Goal: Task Accomplishment & Management: Manage account settings

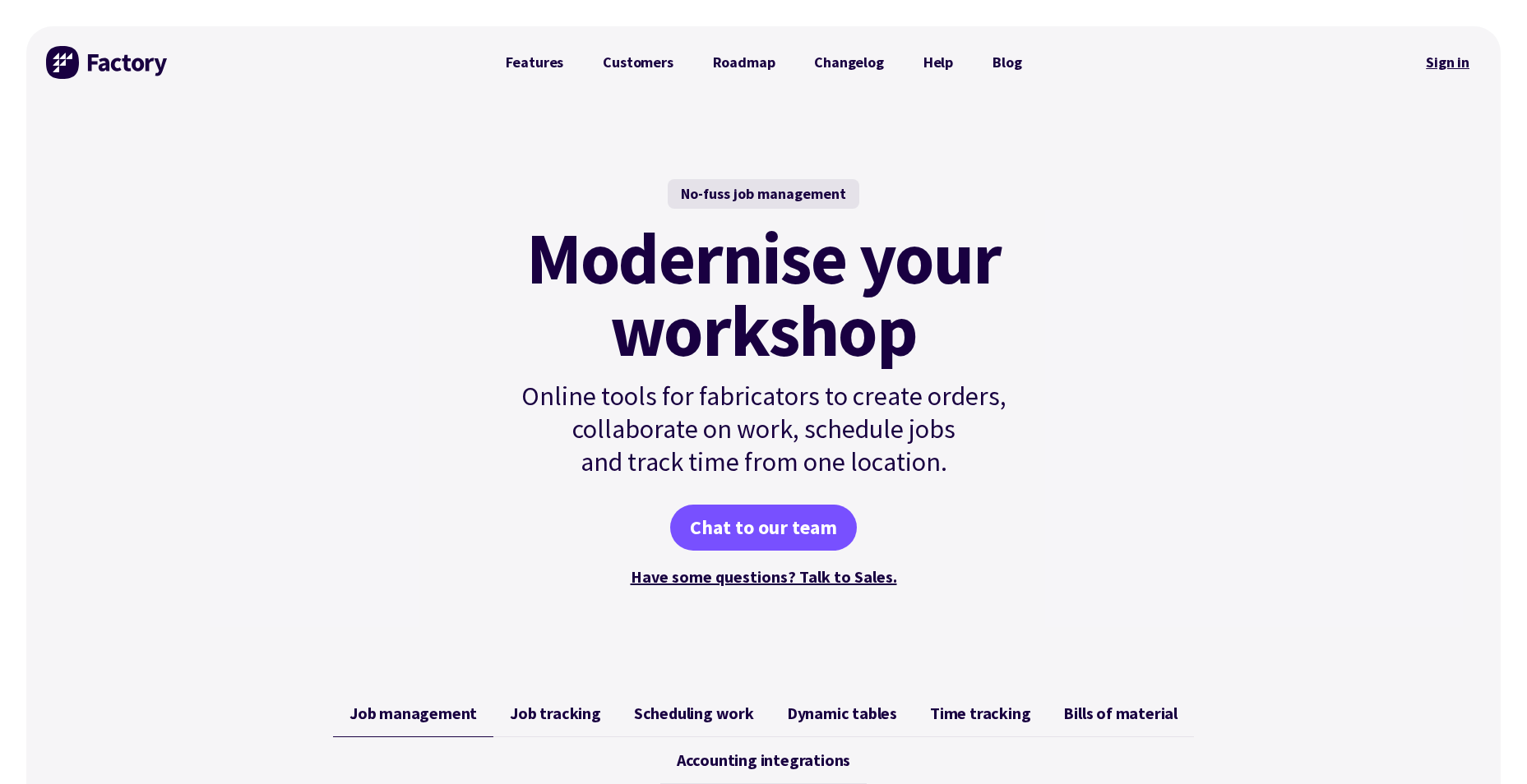
click at [1438, 64] on link "Sign in" at bounding box center [1448, 62] width 67 height 38
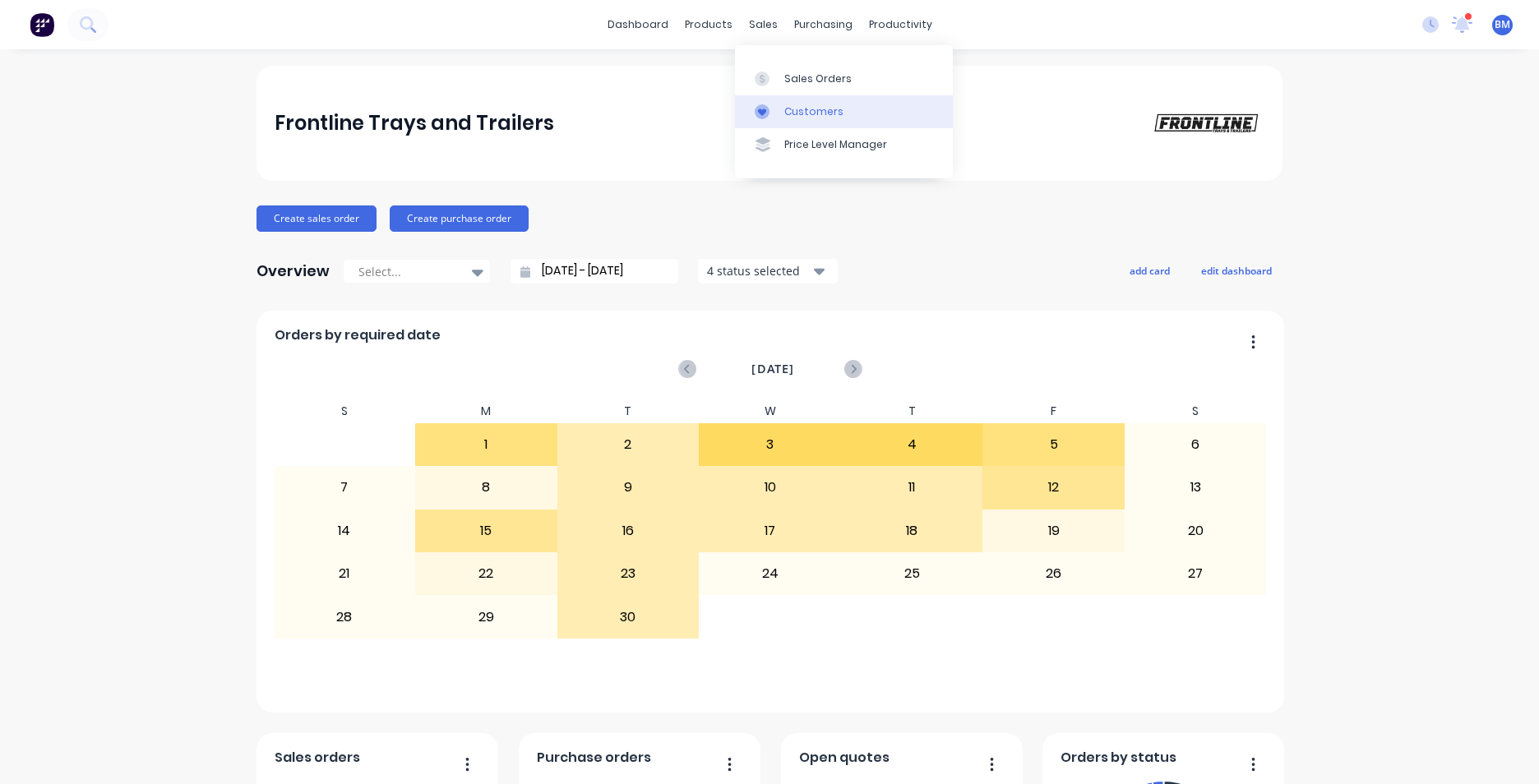
click at [766, 105] on icon at bounding box center [762, 112] width 15 height 15
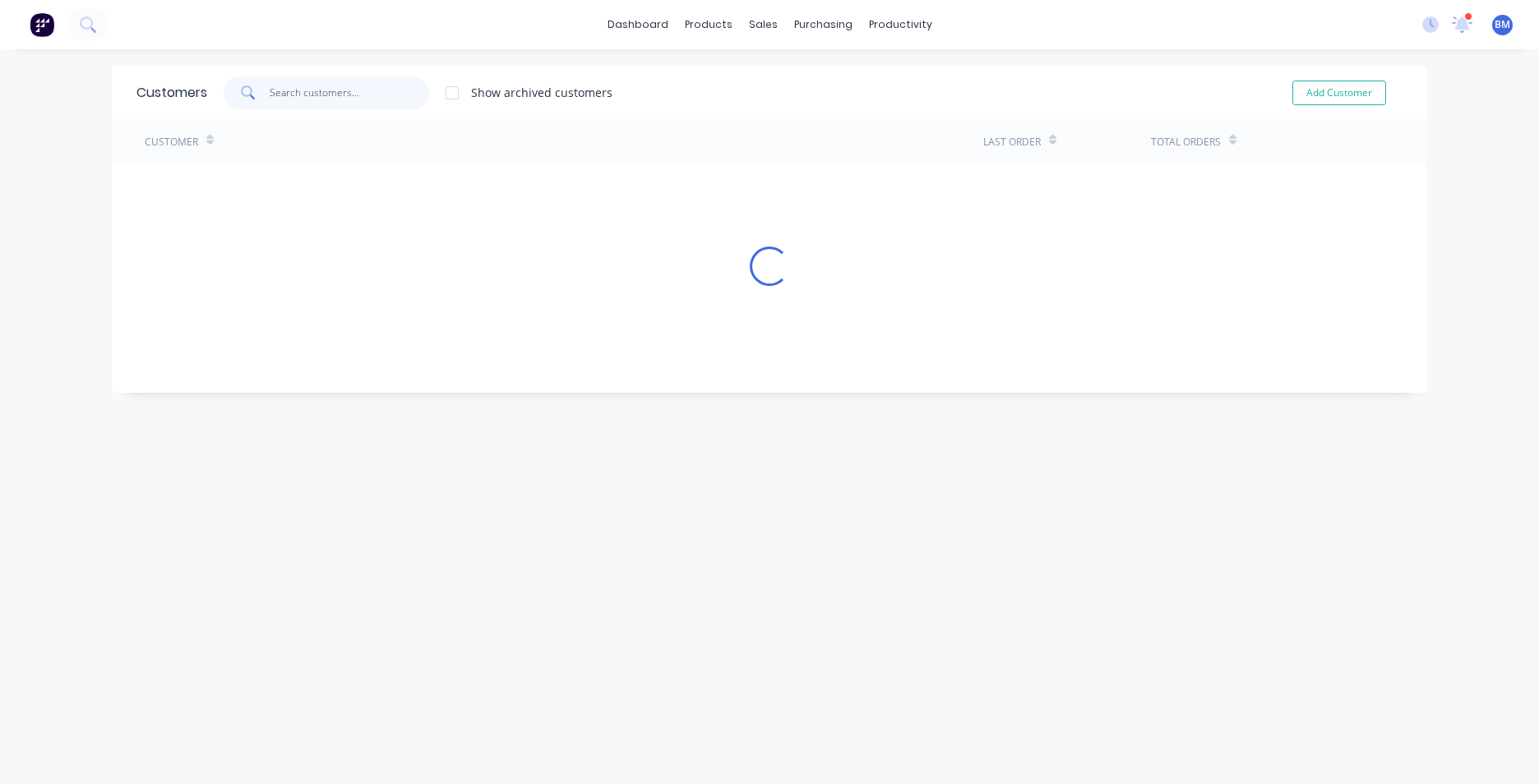
click at [320, 97] on input "text" at bounding box center [350, 92] width 161 height 32
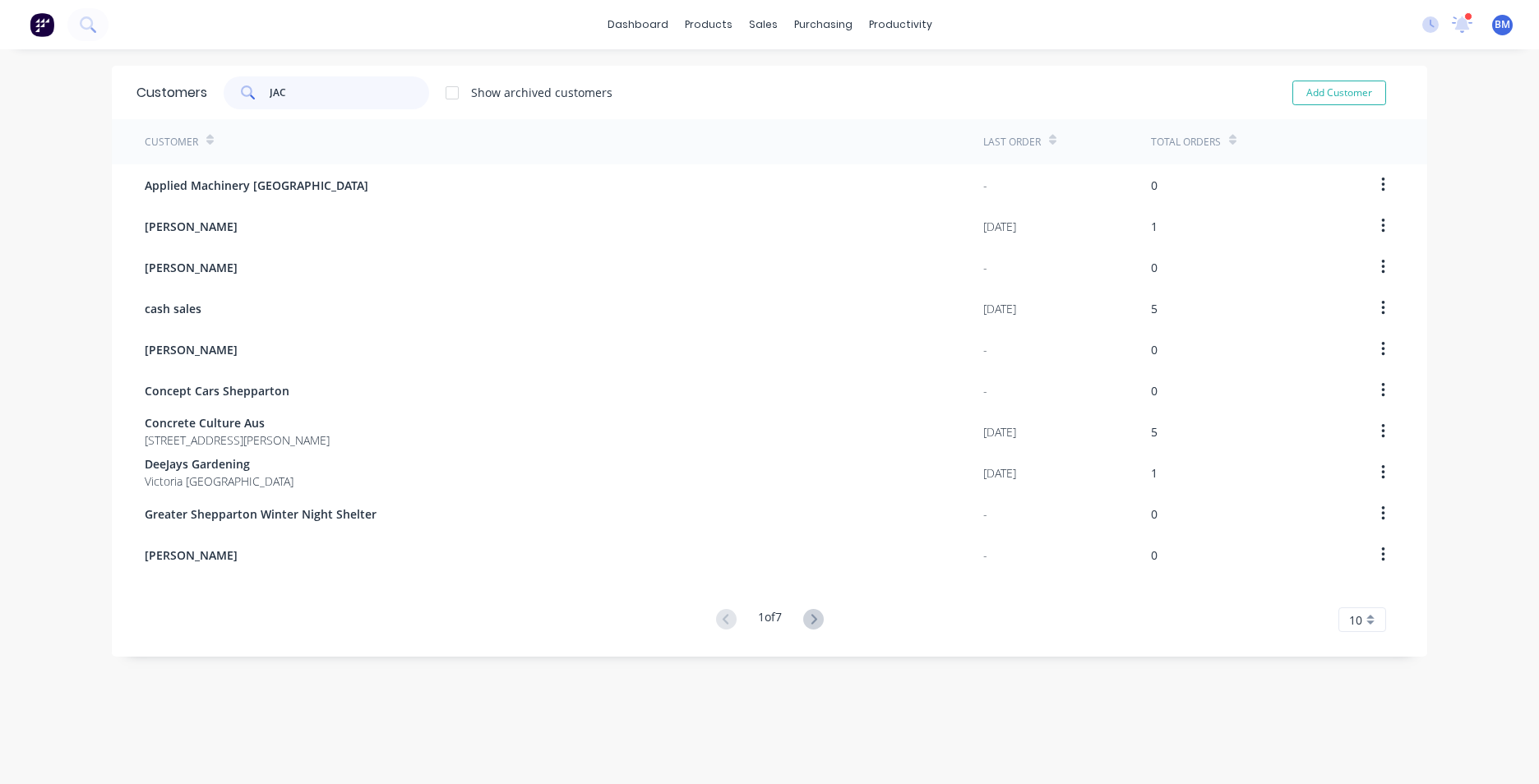
type input "JACK"
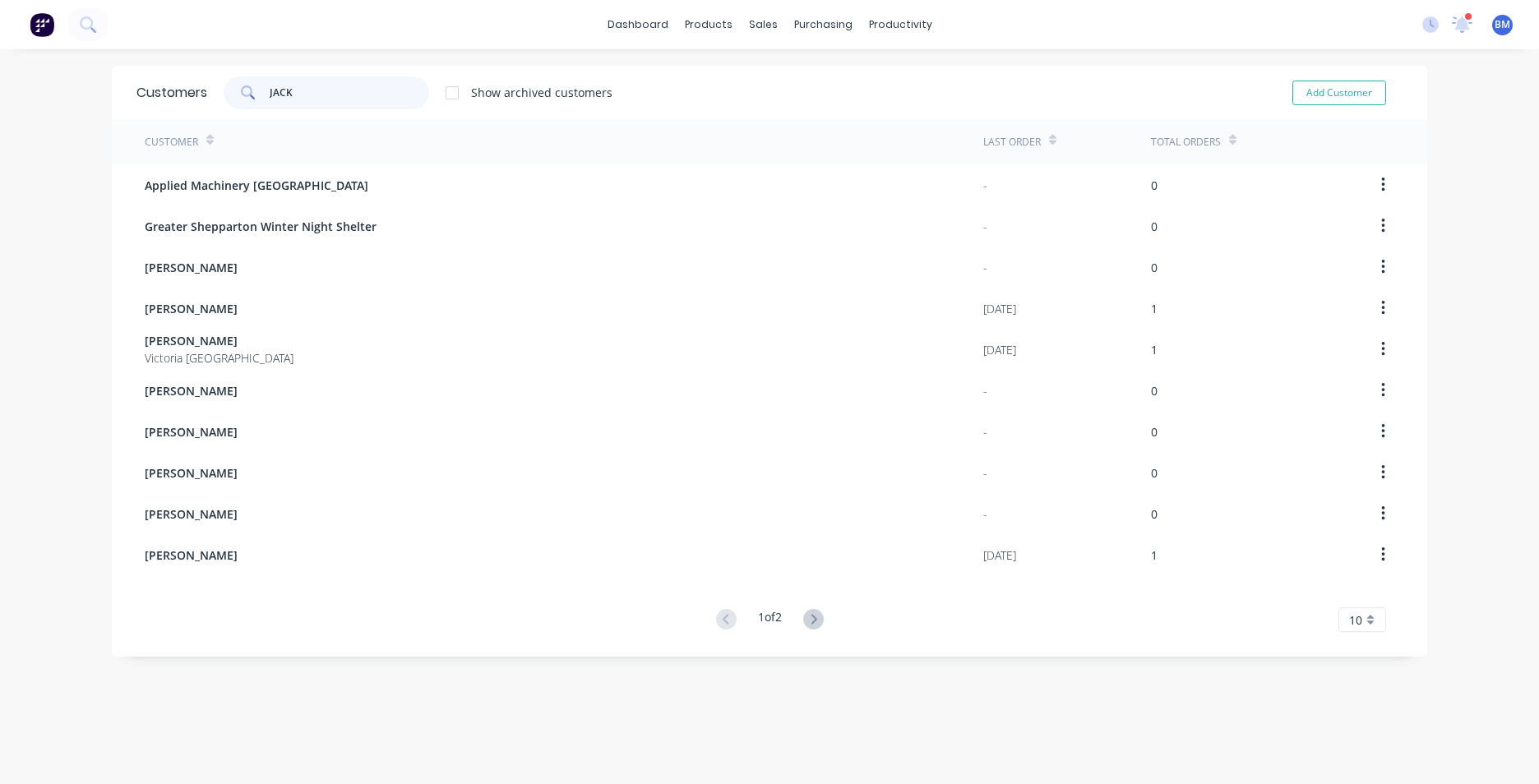
drag, startPoint x: 331, startPoint y: 94, endPoint x: 83, endPoint y: 88, distance: 248.1
click at [83, 88] on div "dashboard products sales purchasing productivity dashboard products Product Cat…" at bounding box center [770, 392] width 1539 height 784
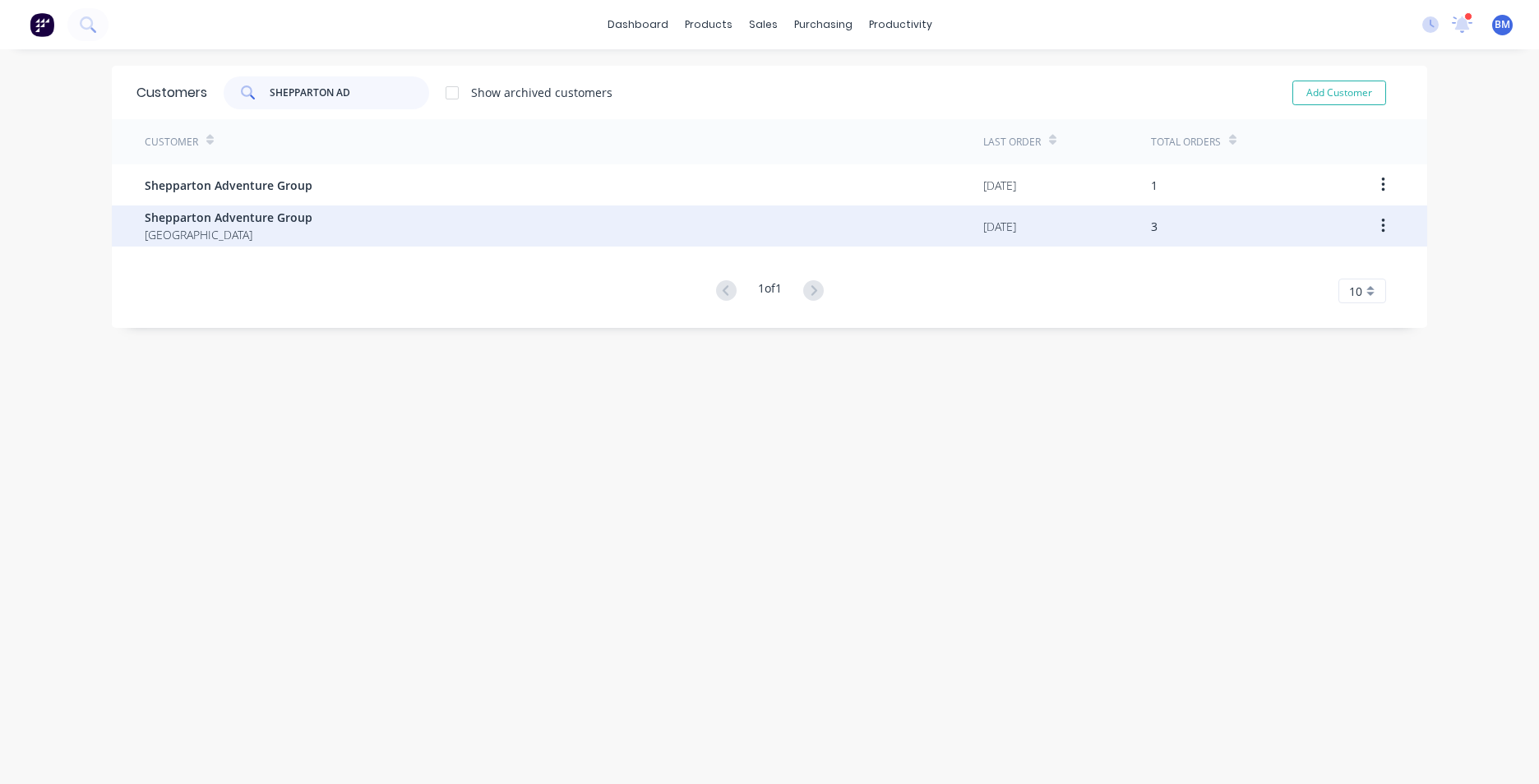
type input "SHEPPARTON AD"
click at [154, 237] on span "Australia" at bounding box center [228, 235] width 168 height 18
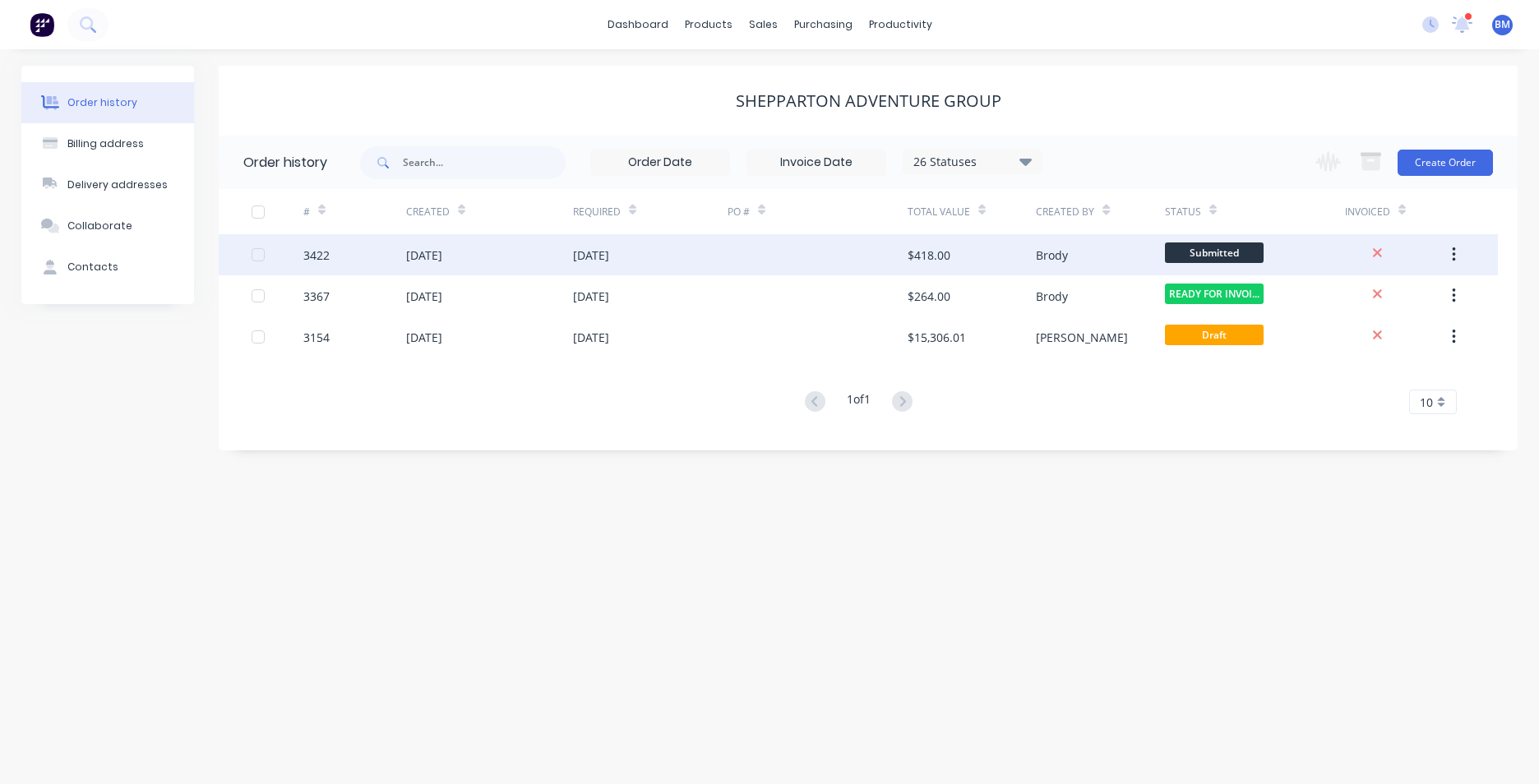
click at [717, 263] on div "24 Sep 2025" at bounding box center [650, 254] width 155 height 41
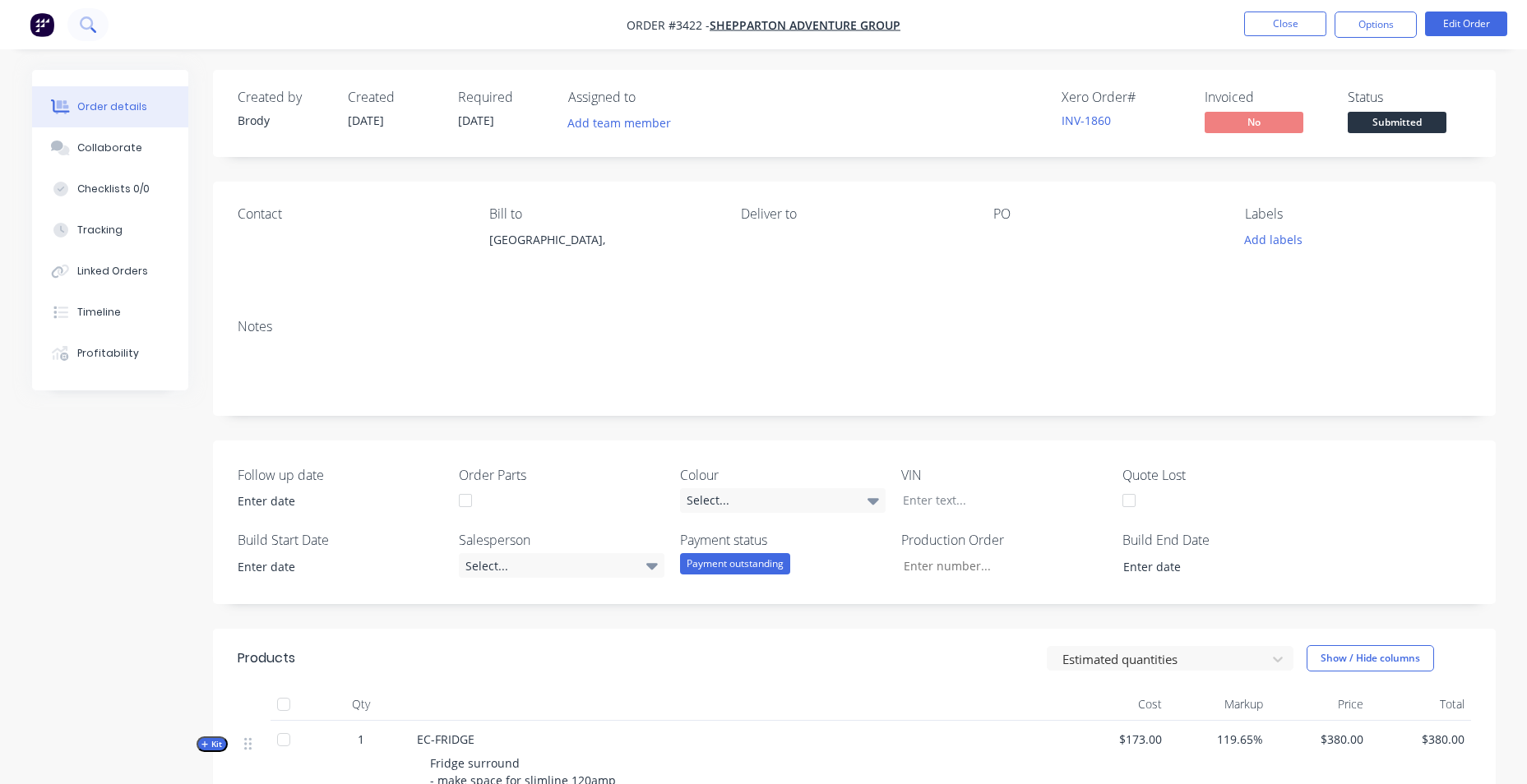
click at [96, 19] on icon at bounding box center [87, 24] width 16 height 16
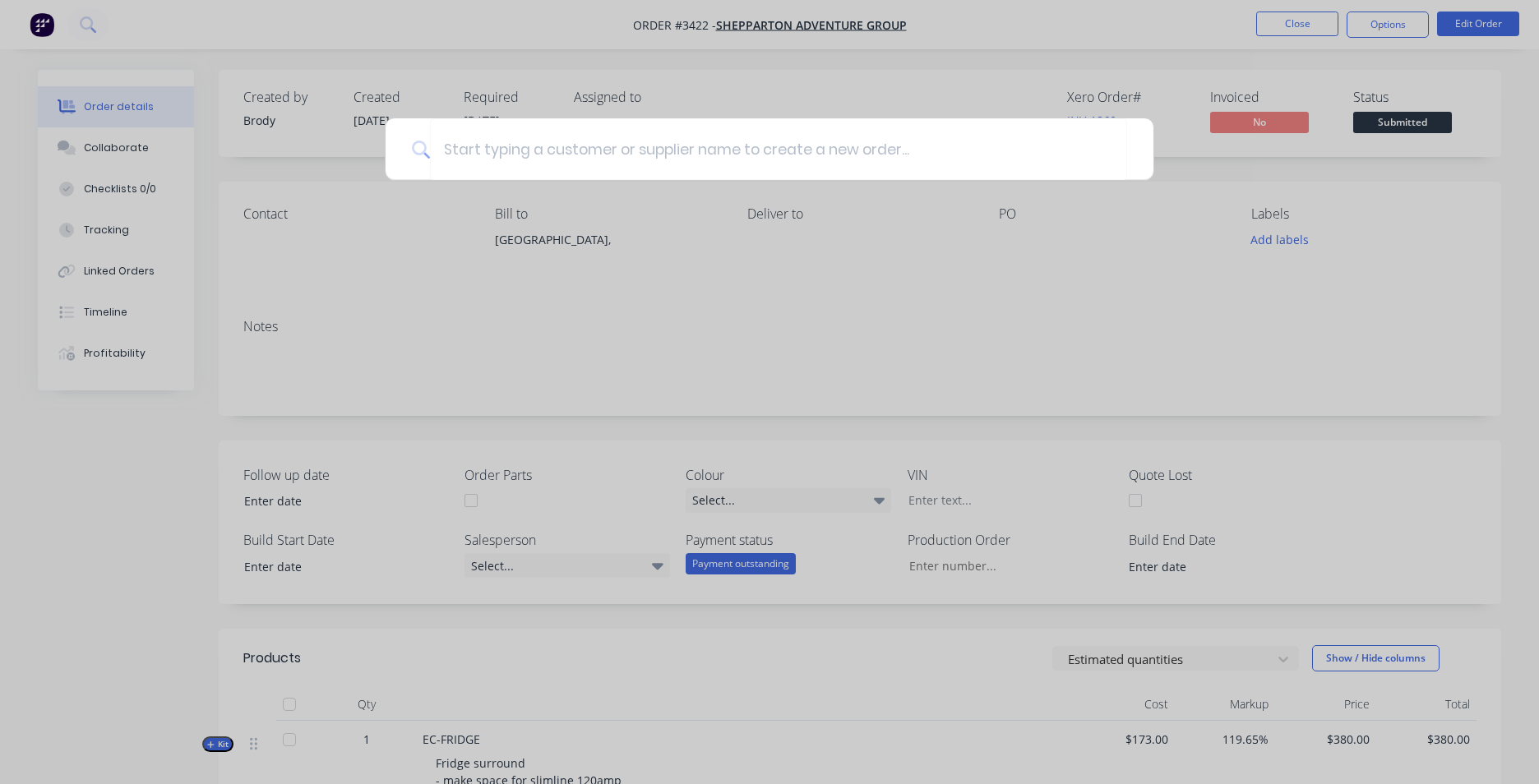
drag, startPoint x: 433, startPoint y: 19, endPoint x: 422, endPoint y: 26, distance: 13.0
click at [429, 25] on div at bounding box center [770, 392] width 1539 height 784
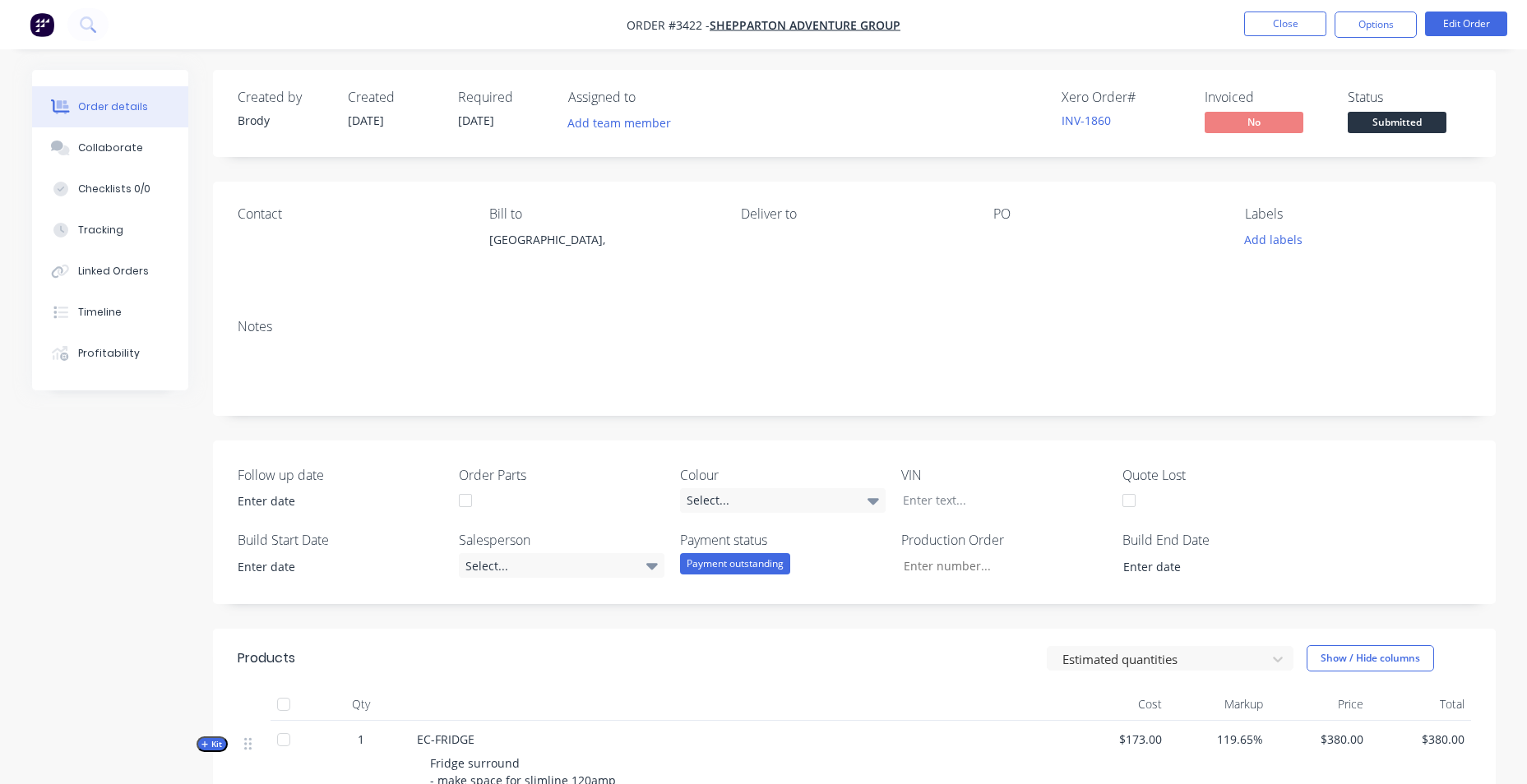
click at [33, 32] on img "button" at bounding box center [42, 24] width 25 height 25
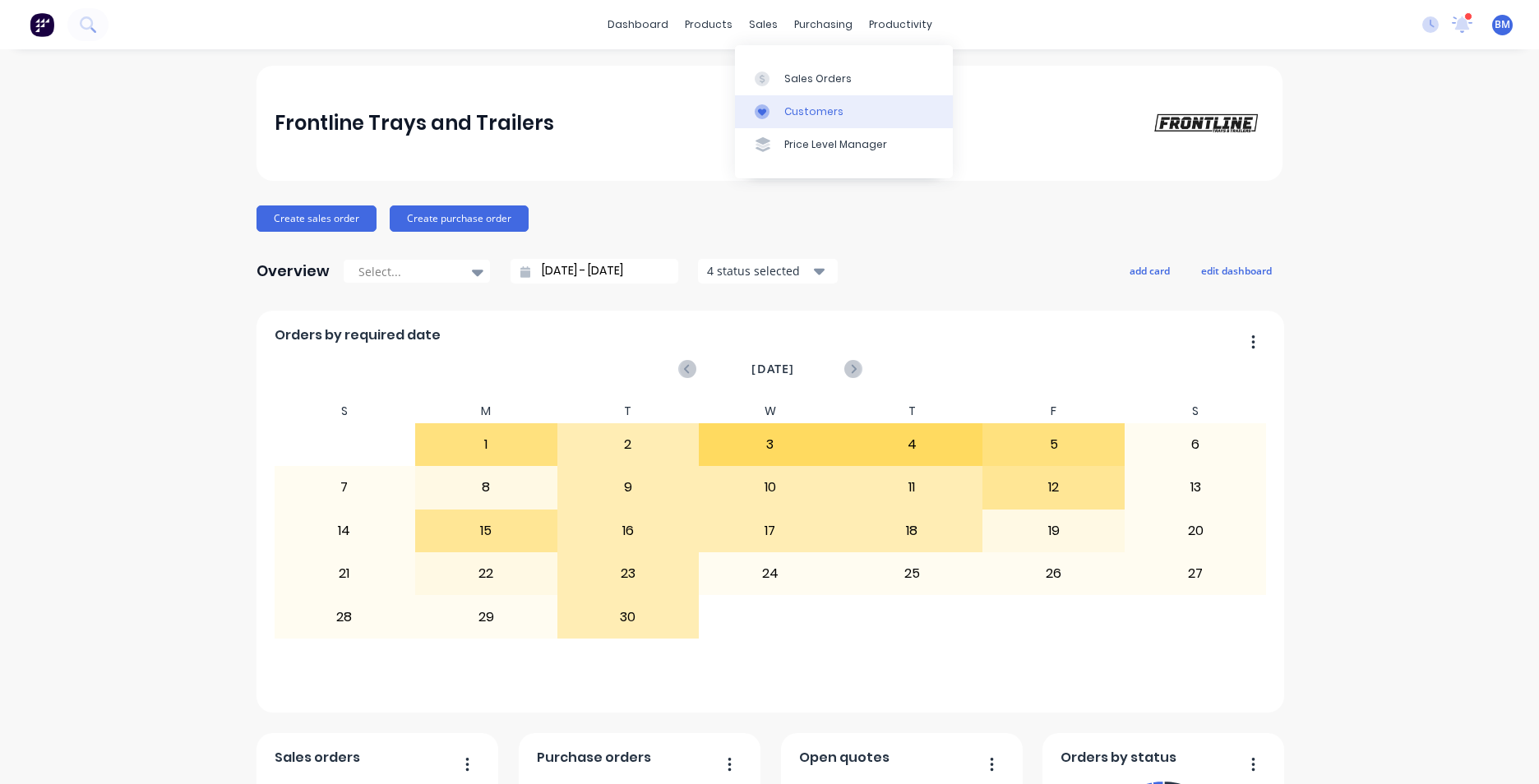
click at [815, 110] on div "Customers" at bounding box center [814, 112] width 59 height 15
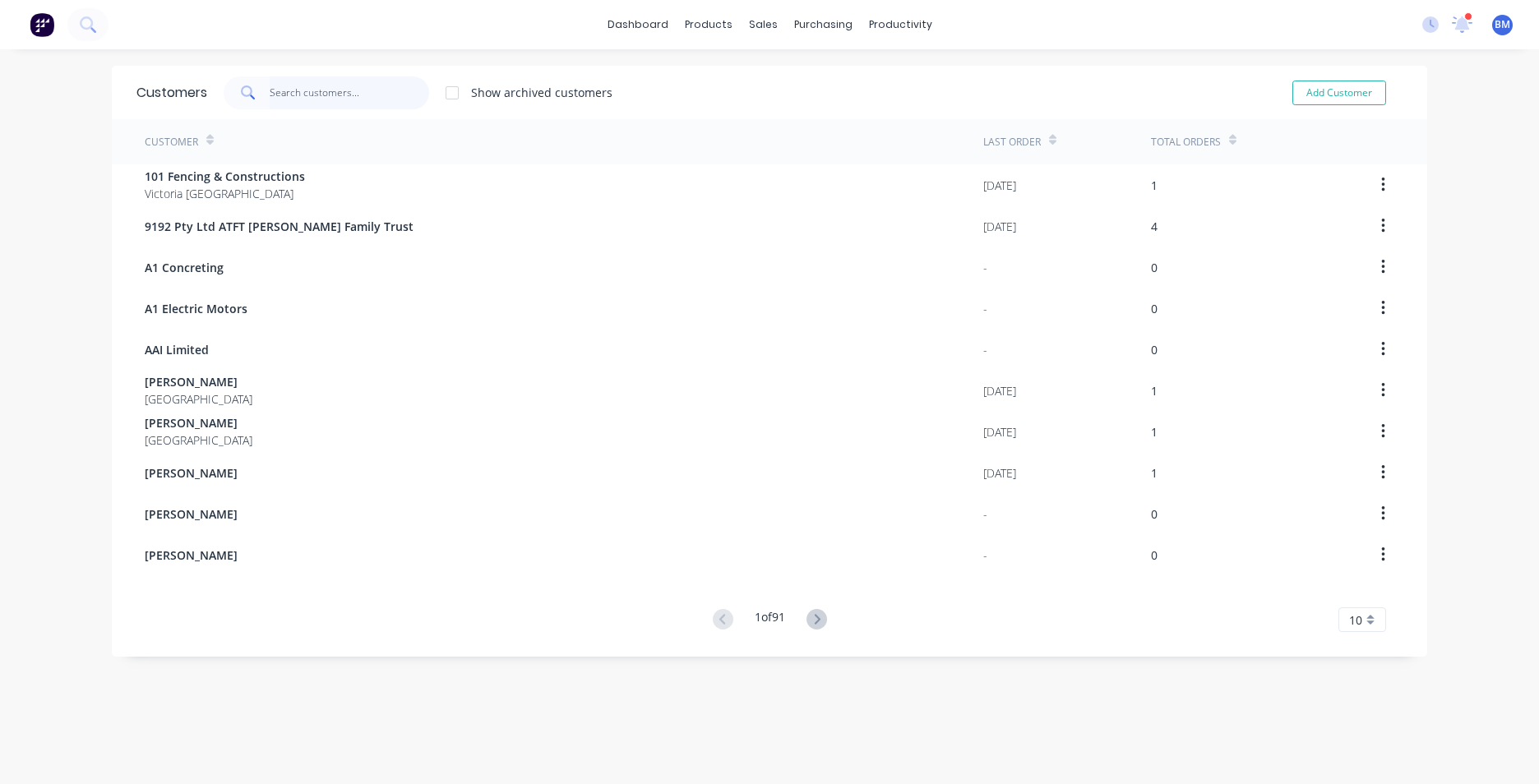
click at [296, 93] on input "text" at bounding box center [350, 92] width 161 height 32
click at [793, 74] on div "Sales Orders" at bounding box center [818, 79] width 68 height 15
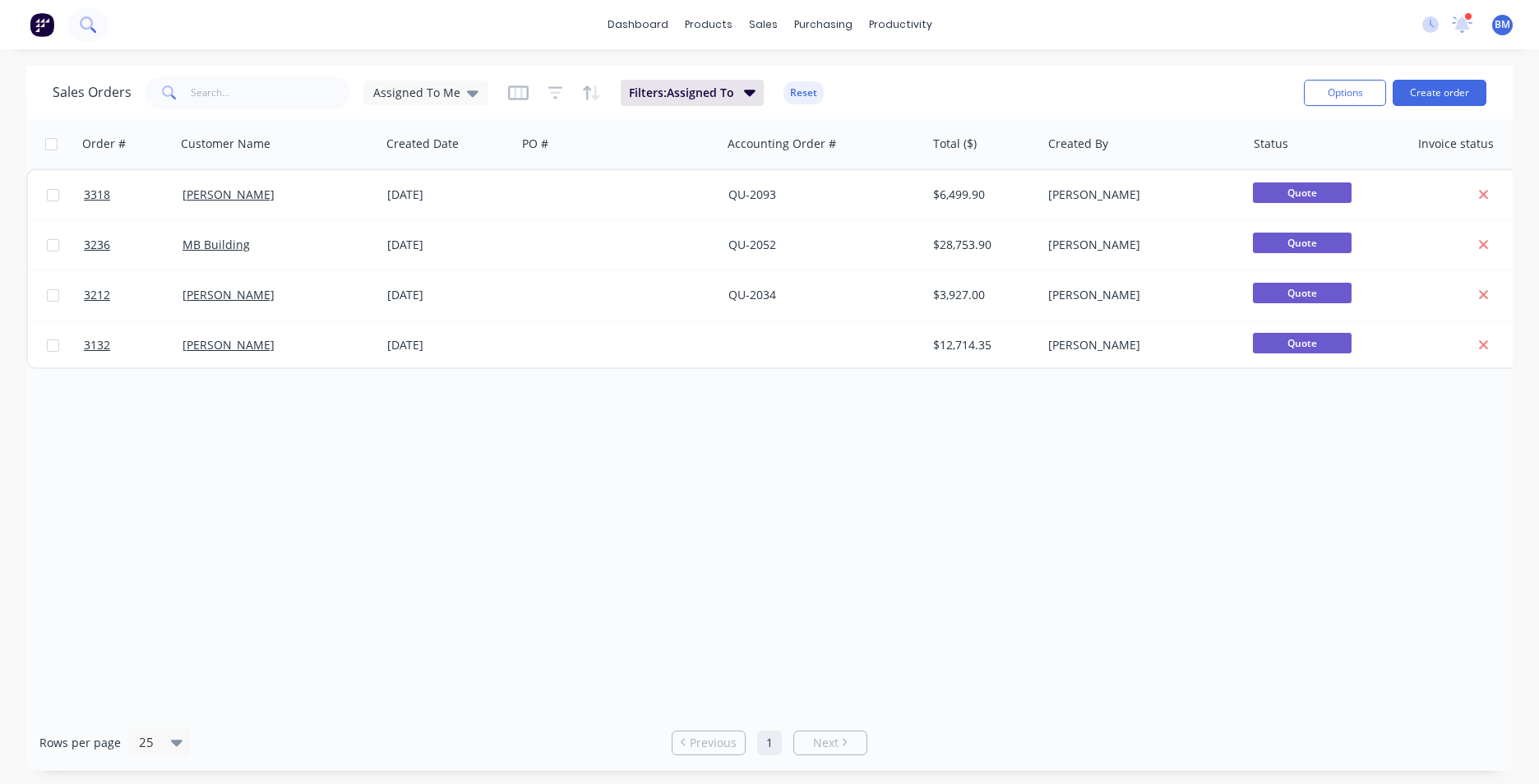
click at [94, 14] on button at bounding box center [88, 24] width 41 height 32
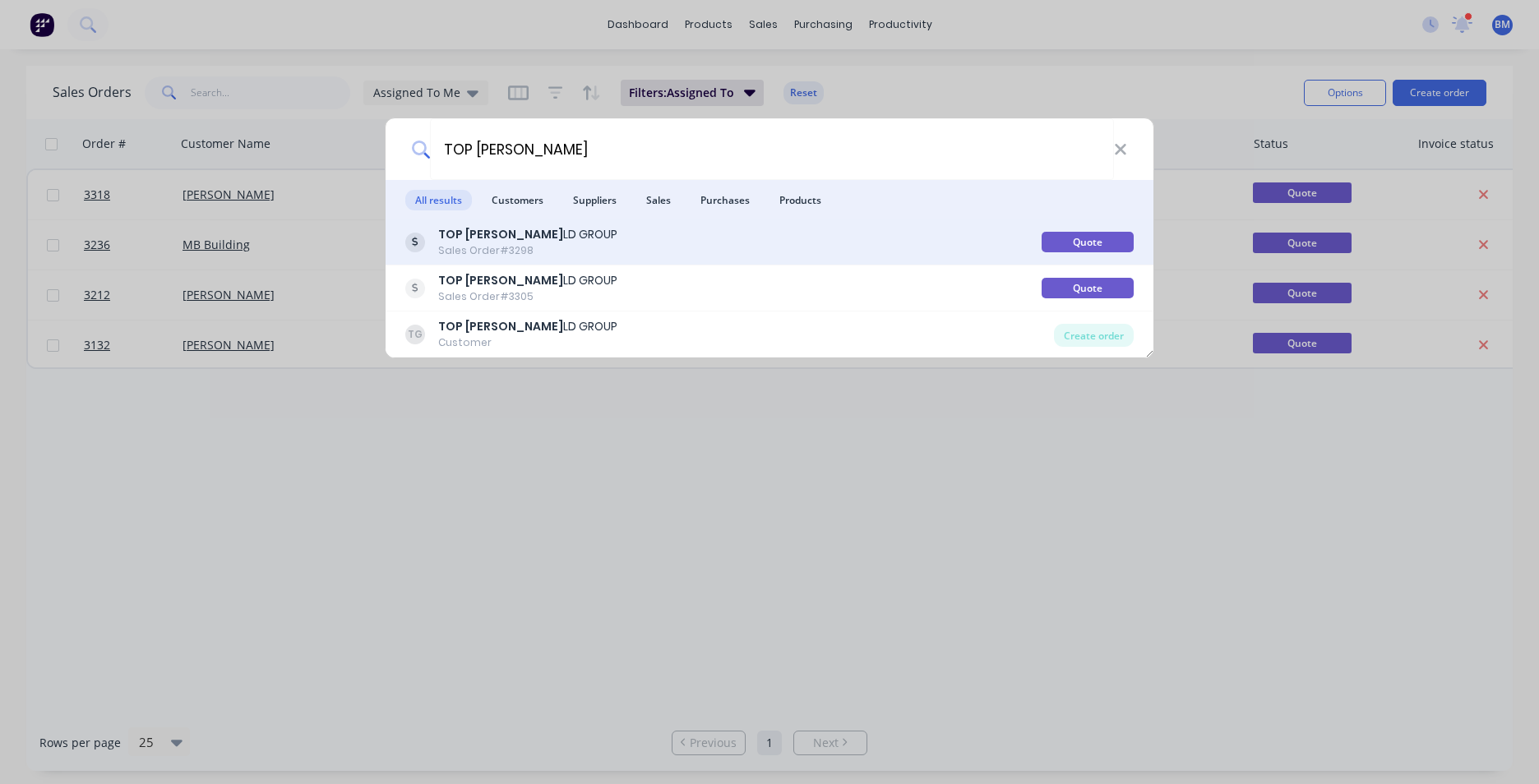
type input "TOP BUI"
click at [508, 242] on div "TOP BUI LD GROUP" at bounding box center [527, 235] width 179 height 18
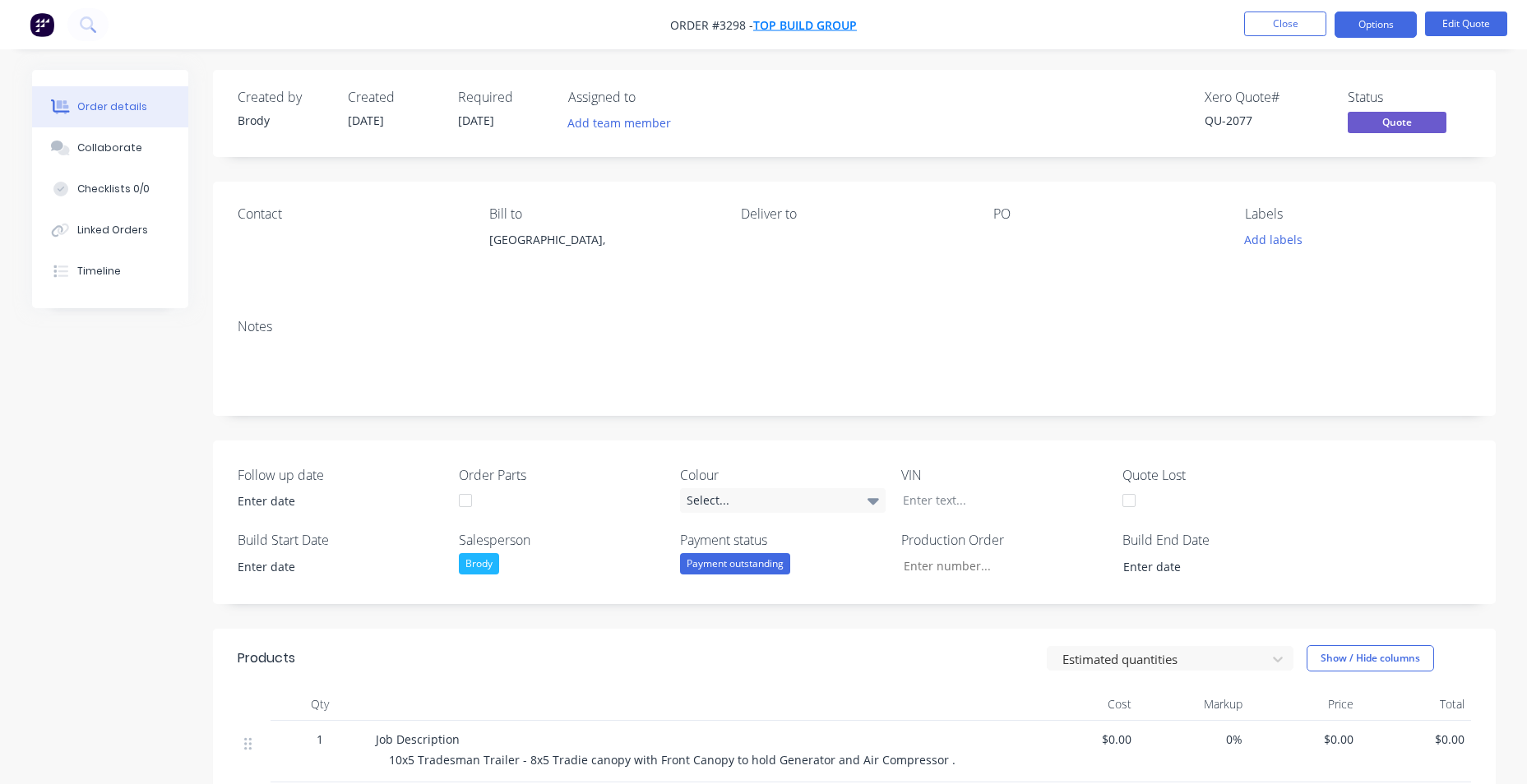
drag, startPoint x: 652, startPoint y: 28, endPoint x: 838, endPoint y: 29, distance: 186.0
click at [838, 29] on nav "Order #3298 - TOP BUILD GROUP Close Options Edit Quote" at bounding box center [763, 24] width 1527 height 49
click at [650, 40] on nav "Order #3298 - TOP BUILD GROUP Close Options Edit Quote" at bounding box center [763, 24] width 1527 height 49
drag, startPoint x: 663, startPoint y: 26, endPoint x: 745, endPoint y: 29, distance: 82.1
click at [745, 29] on nav "Order #3298 - TOP BUILD GROUP Close Options Edit Quote" at bounding box center [763, 24] width 1527 height 49
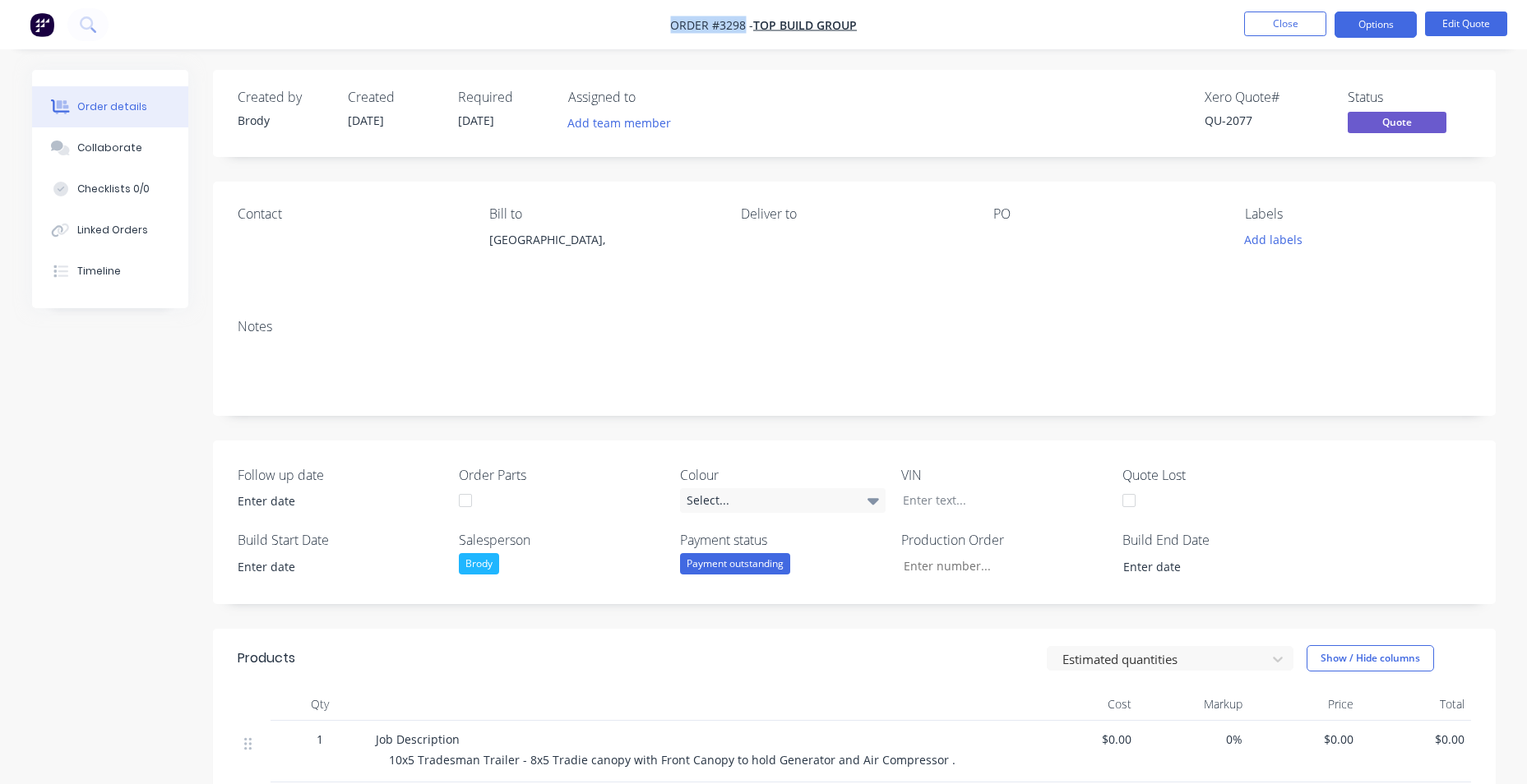
drag, startPoint x: 745, startPoint y: 29, endPoint x: 710, endPoint y: 26, distance: 35.1
copy span "Order #3298"
click at [565, 34] on nav "Order #3298 - TOP BUILD GROUP Close Options Edit Quote" at bounding box center [763, 24] width 1527 height 49
click at [80, 29] on icon at bounding box center [87, 24] width 16 height 16
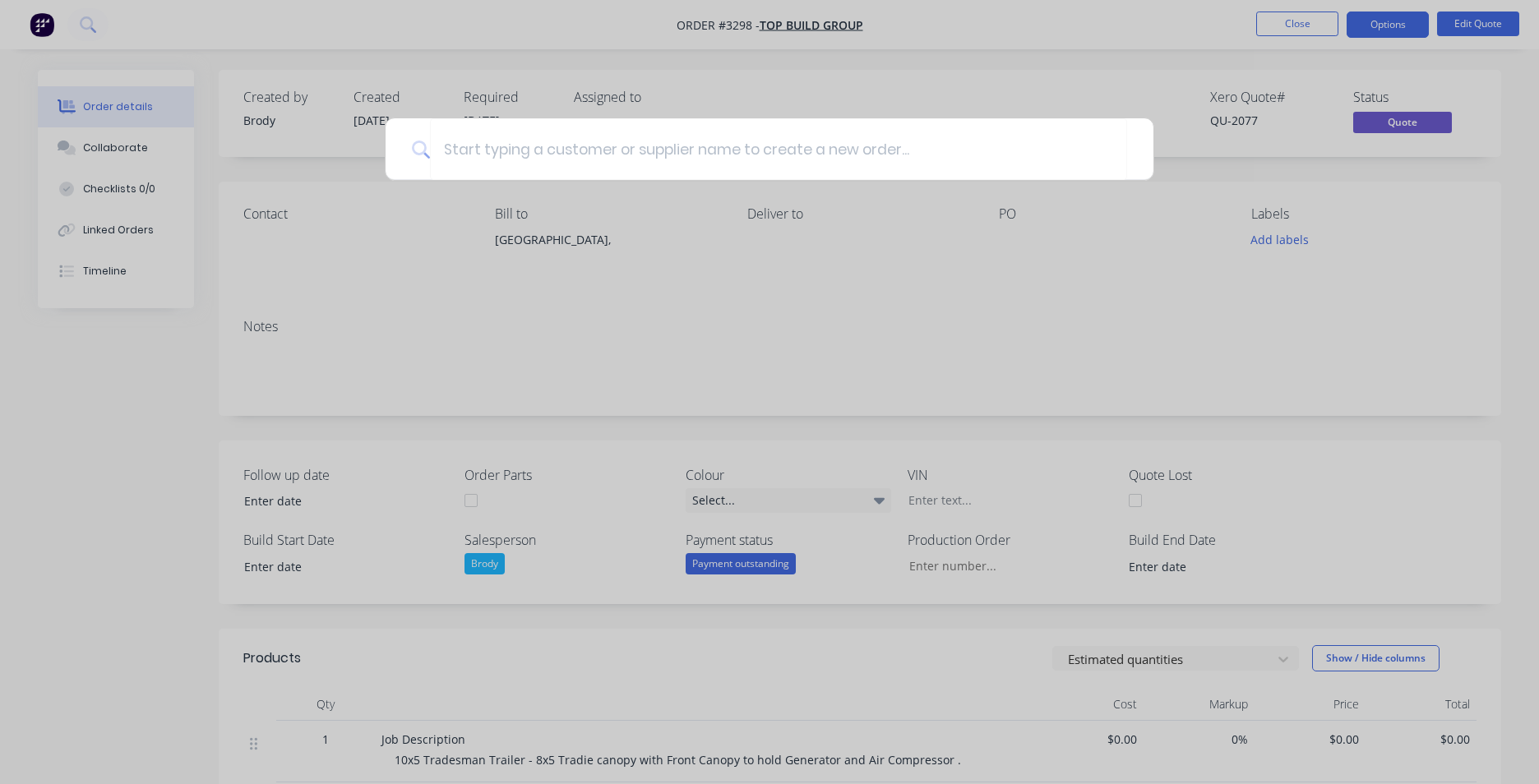
click at [32, 29] on div at bounding box center [770, 392] width 1539 height 784
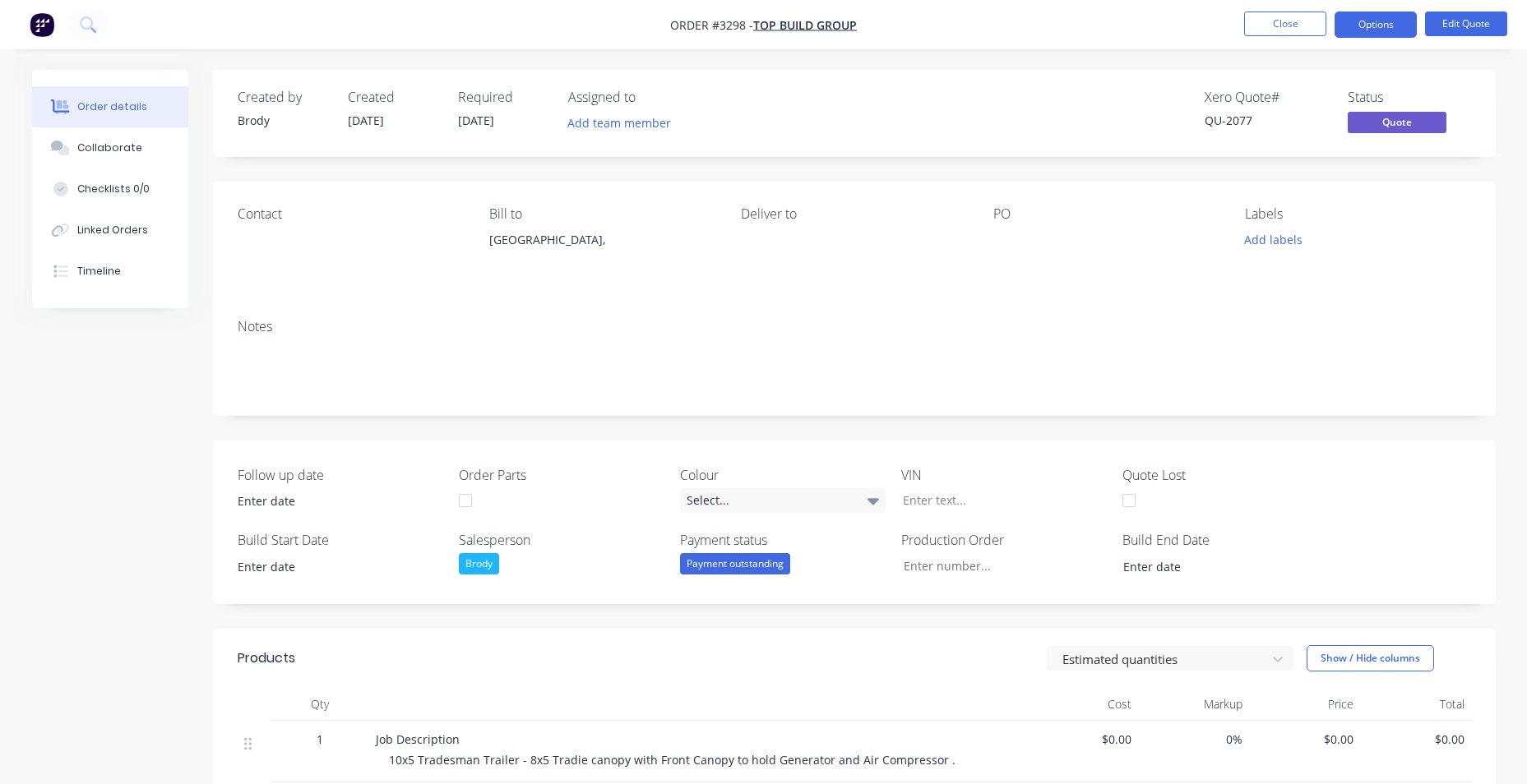
click at [40, 28] on img "button" at bounding box center [42, 24] width 25 height 25
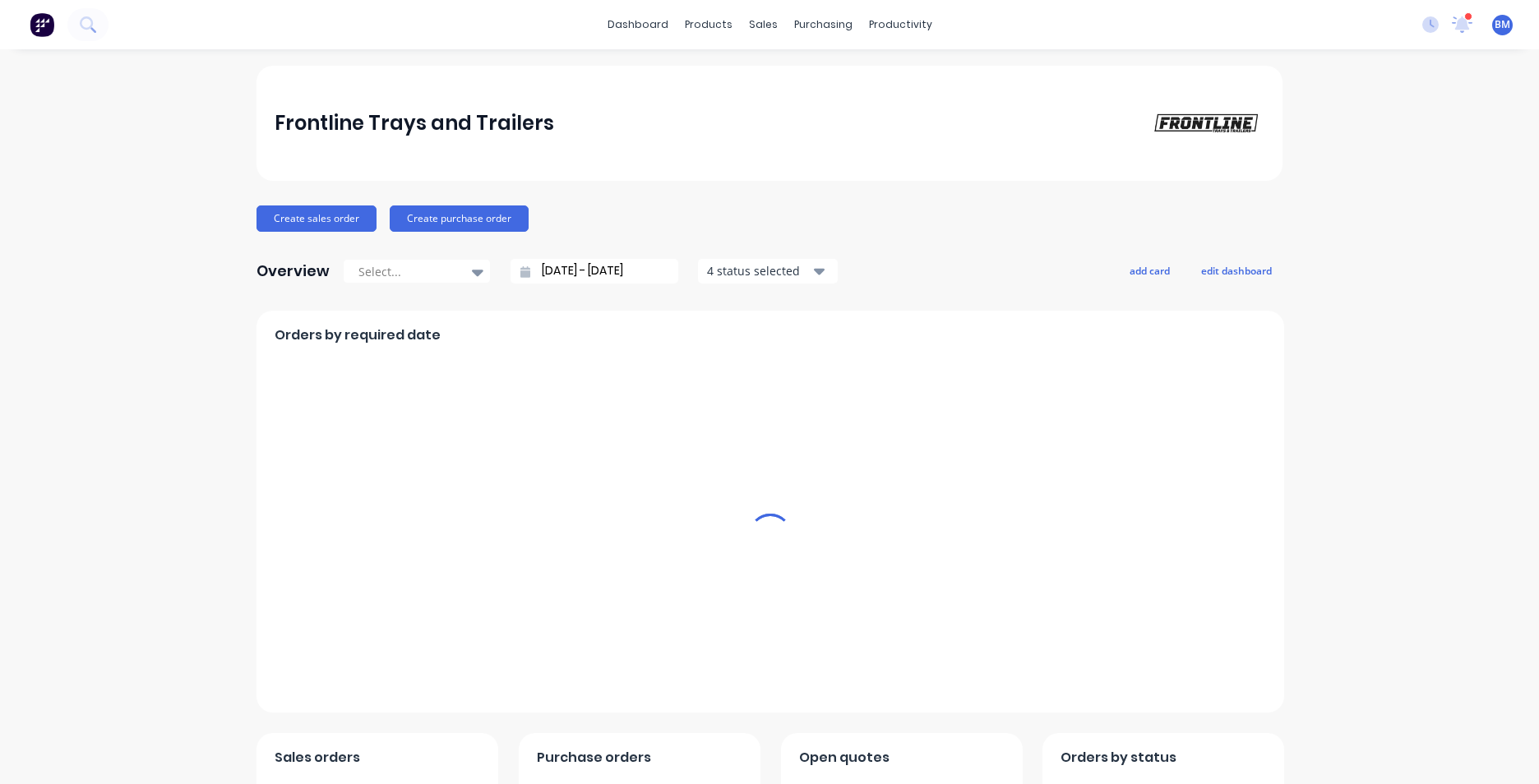
click at [40, 28] on img at bounding box center [42, 24] width 25 height 25
click at [758, 19] on div "sales" at bounding box center [763, 24] width 45 height 25
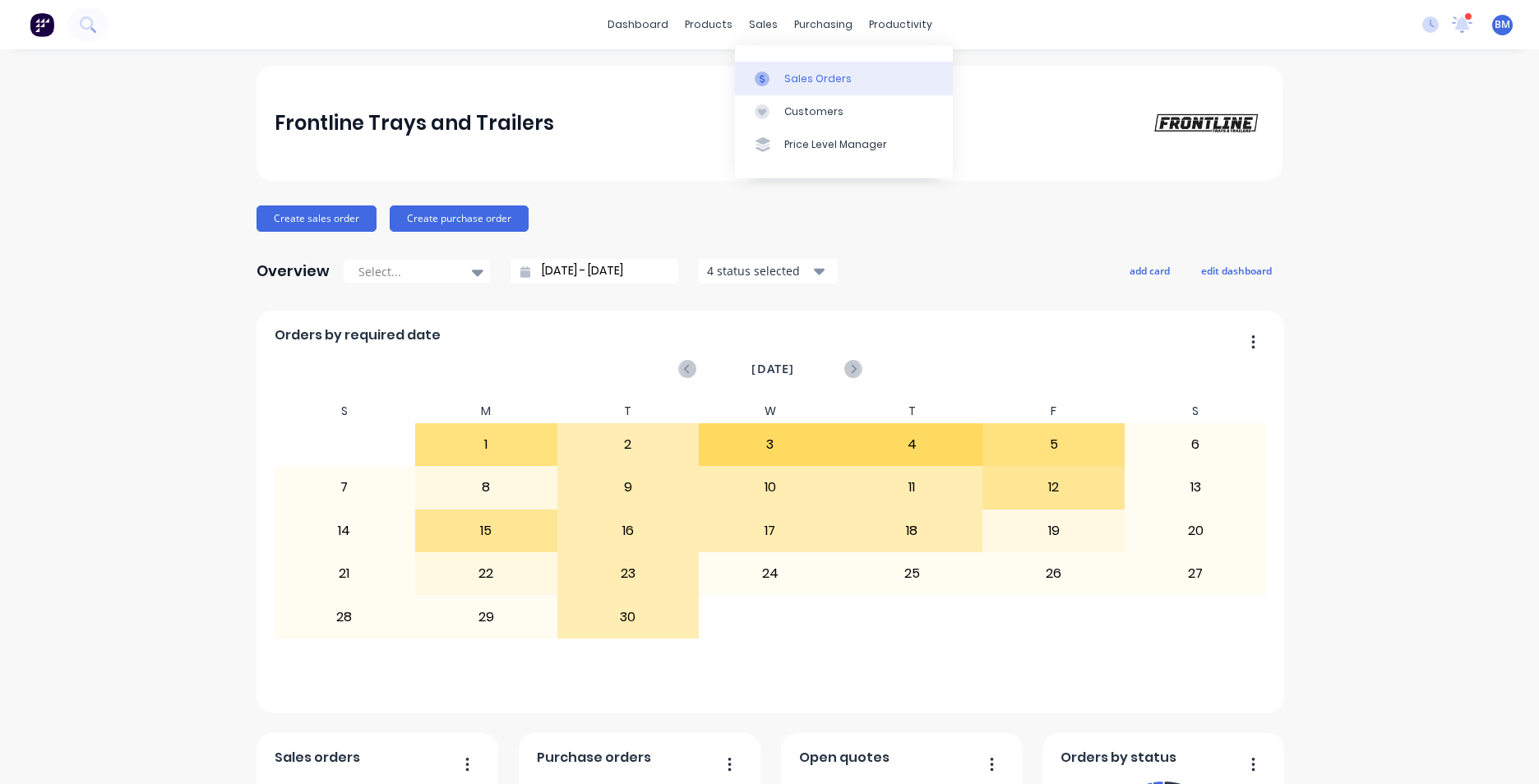
click at [768, 73] on icon at bounding box center [762, 79] width 15 height 15
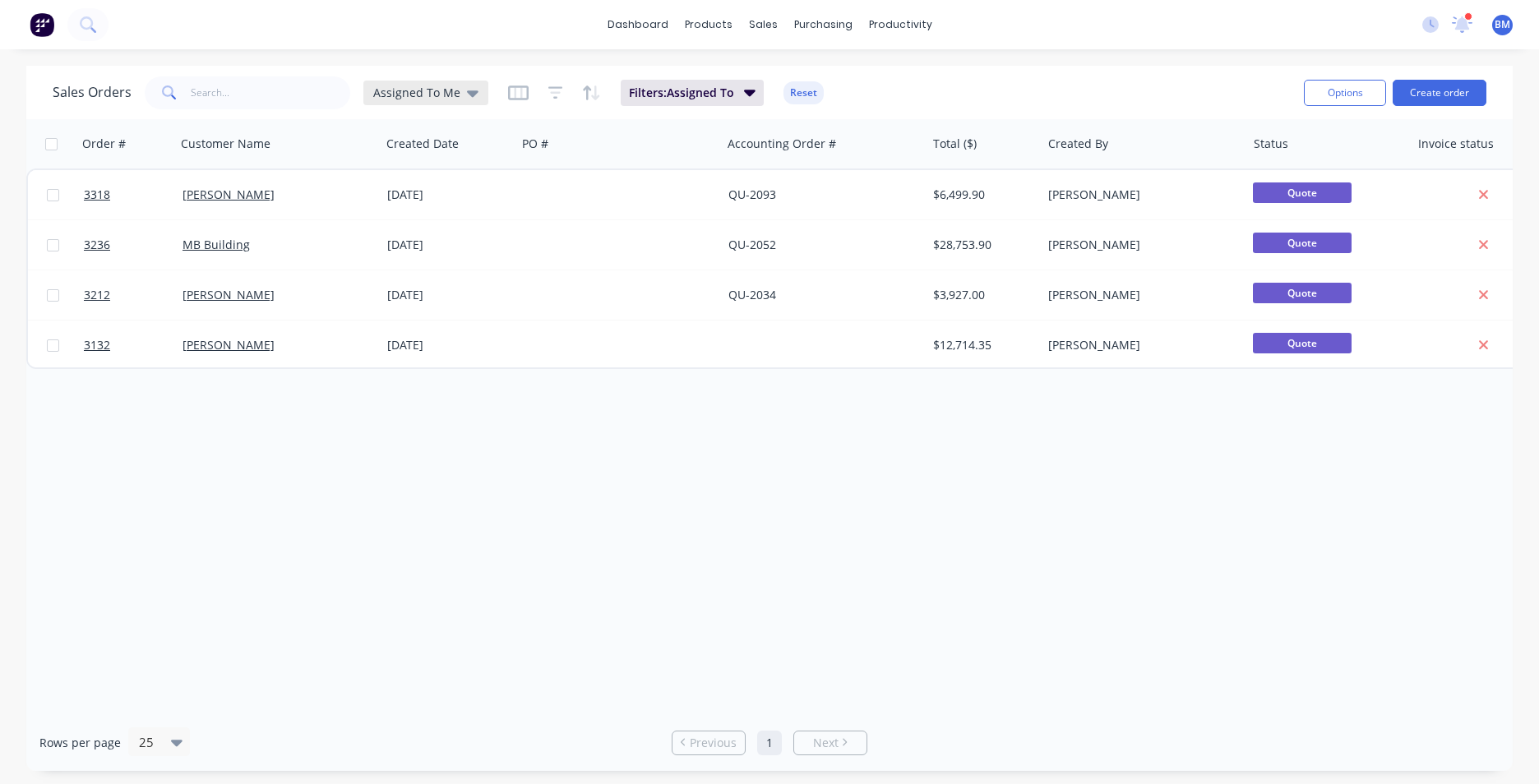
click at [467, 92] on icon at bounding box center [472, 93] width 11 height 6
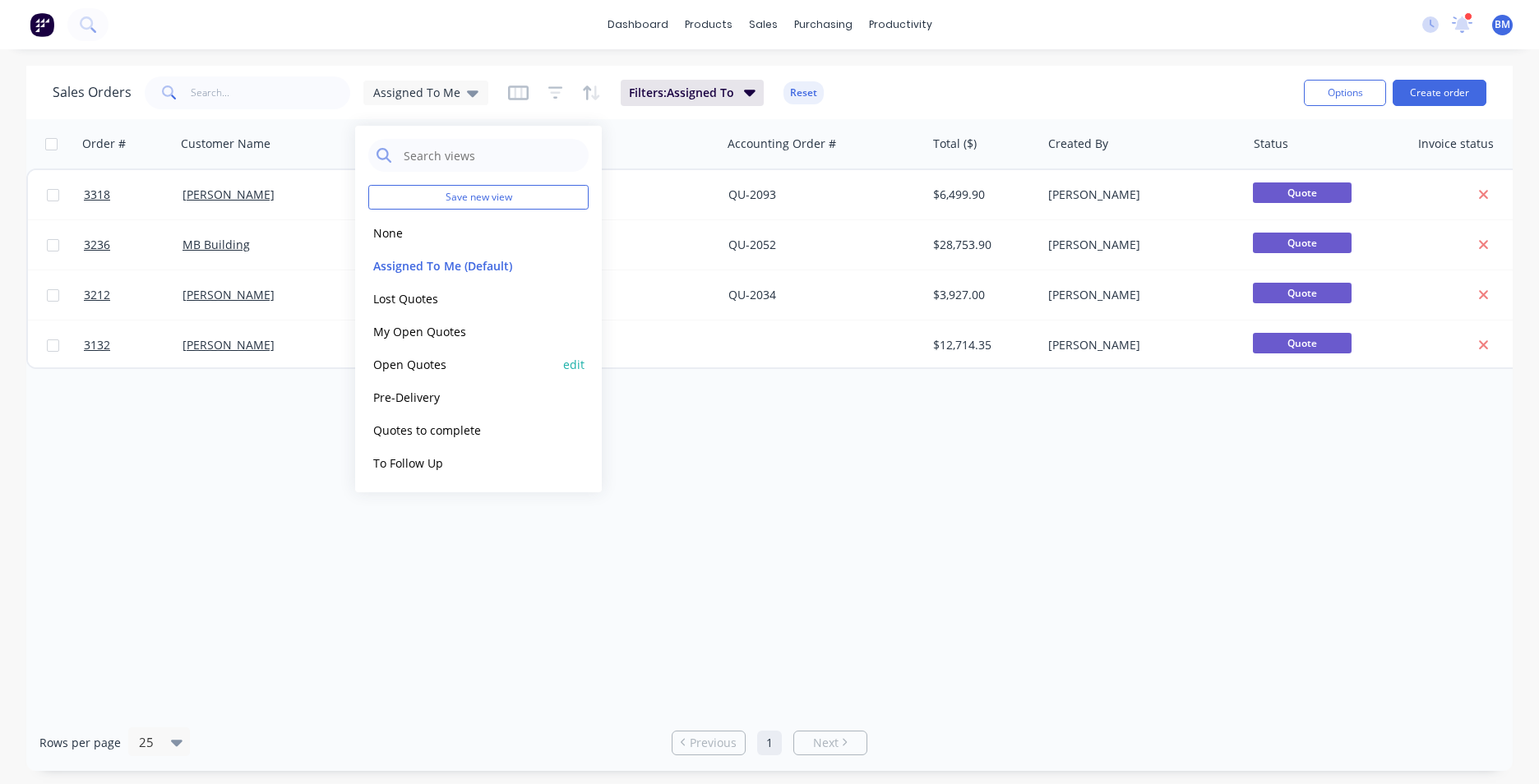
click at [433, 363] on button "Open Quotes" at bounding box center [462, 365] width 188 height 19
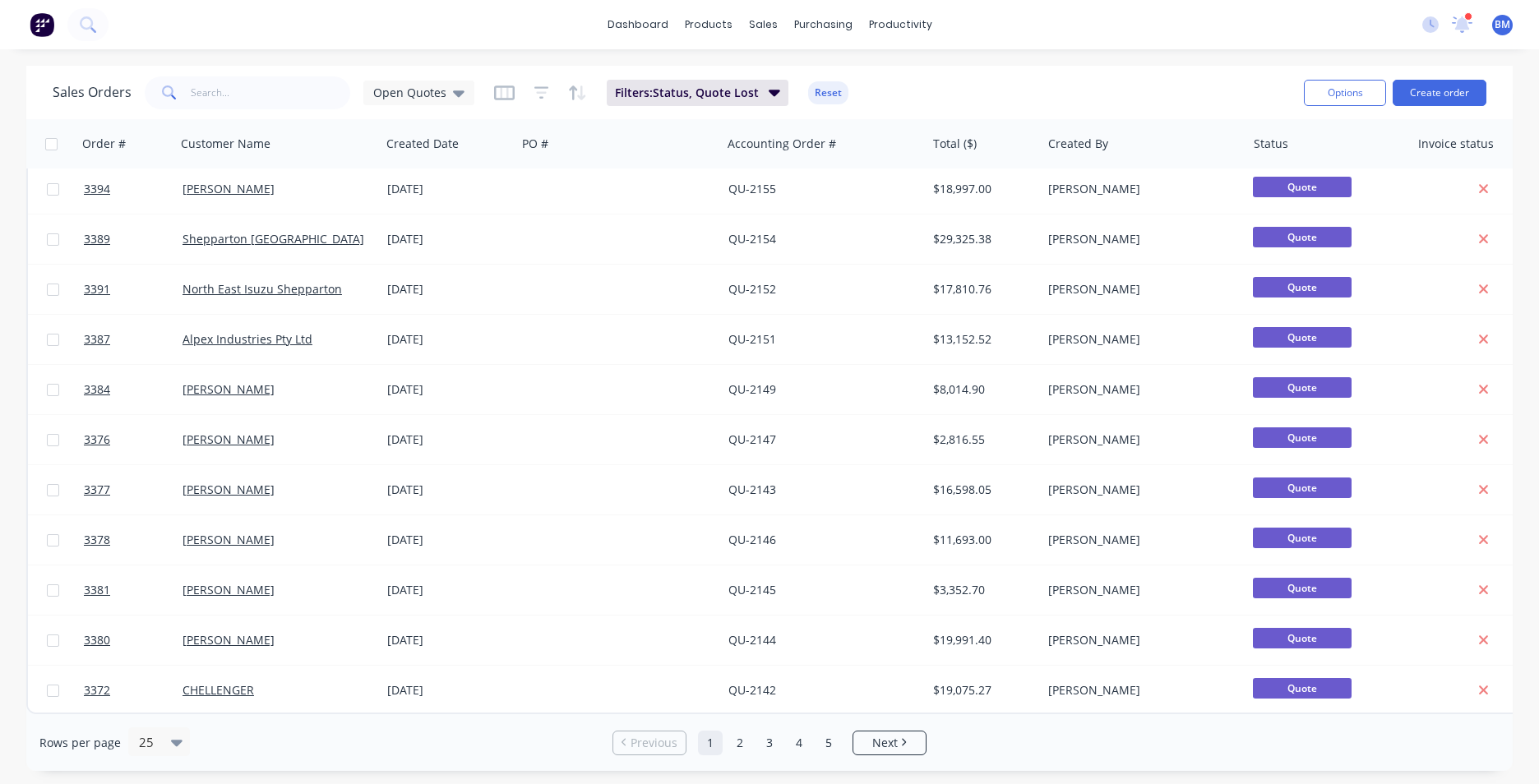
scroll to position [716, 0]
click at [740, 741] on link "2" at bounding box center [740, 743] width 25 height 25
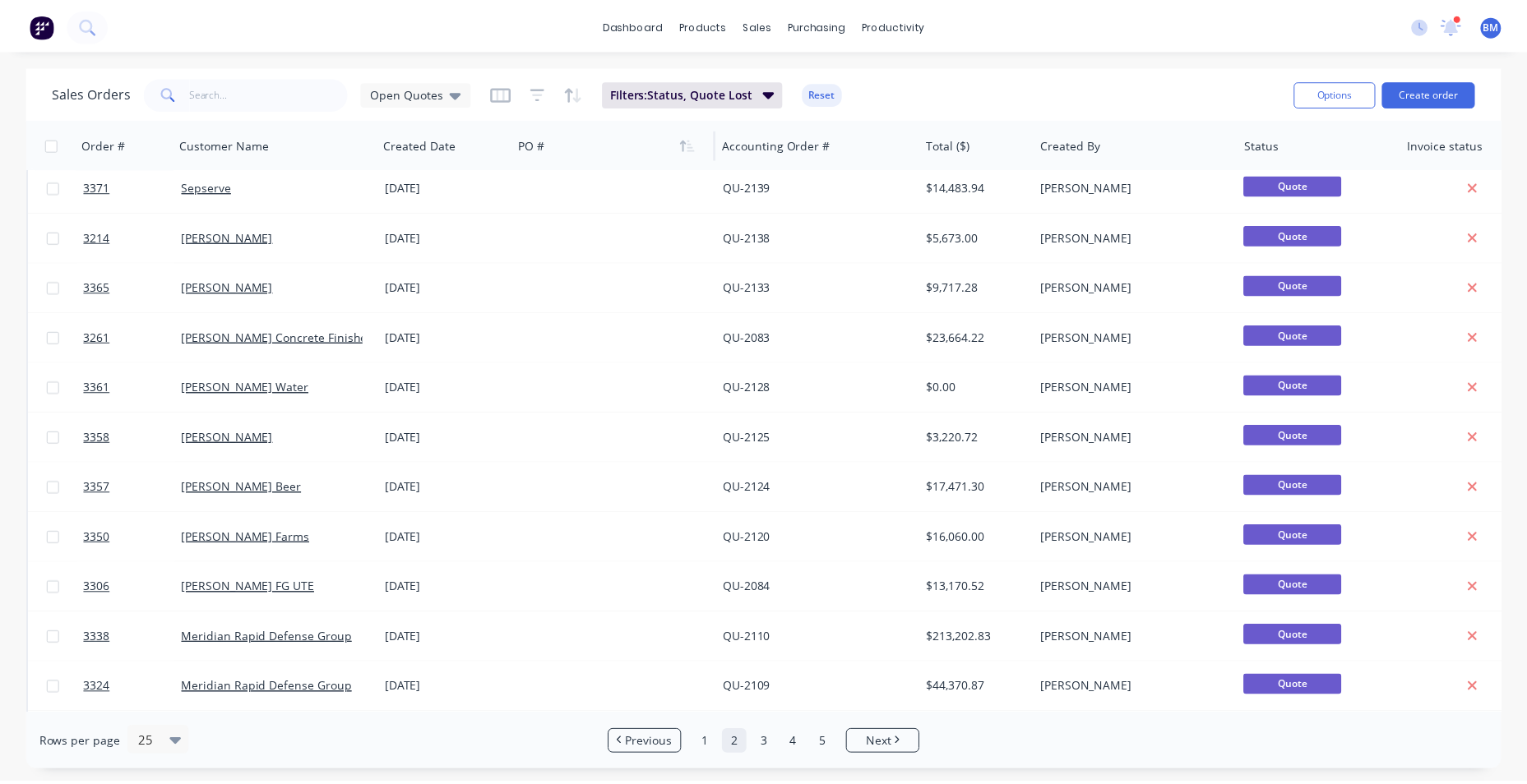
scroll to position [0, 0]
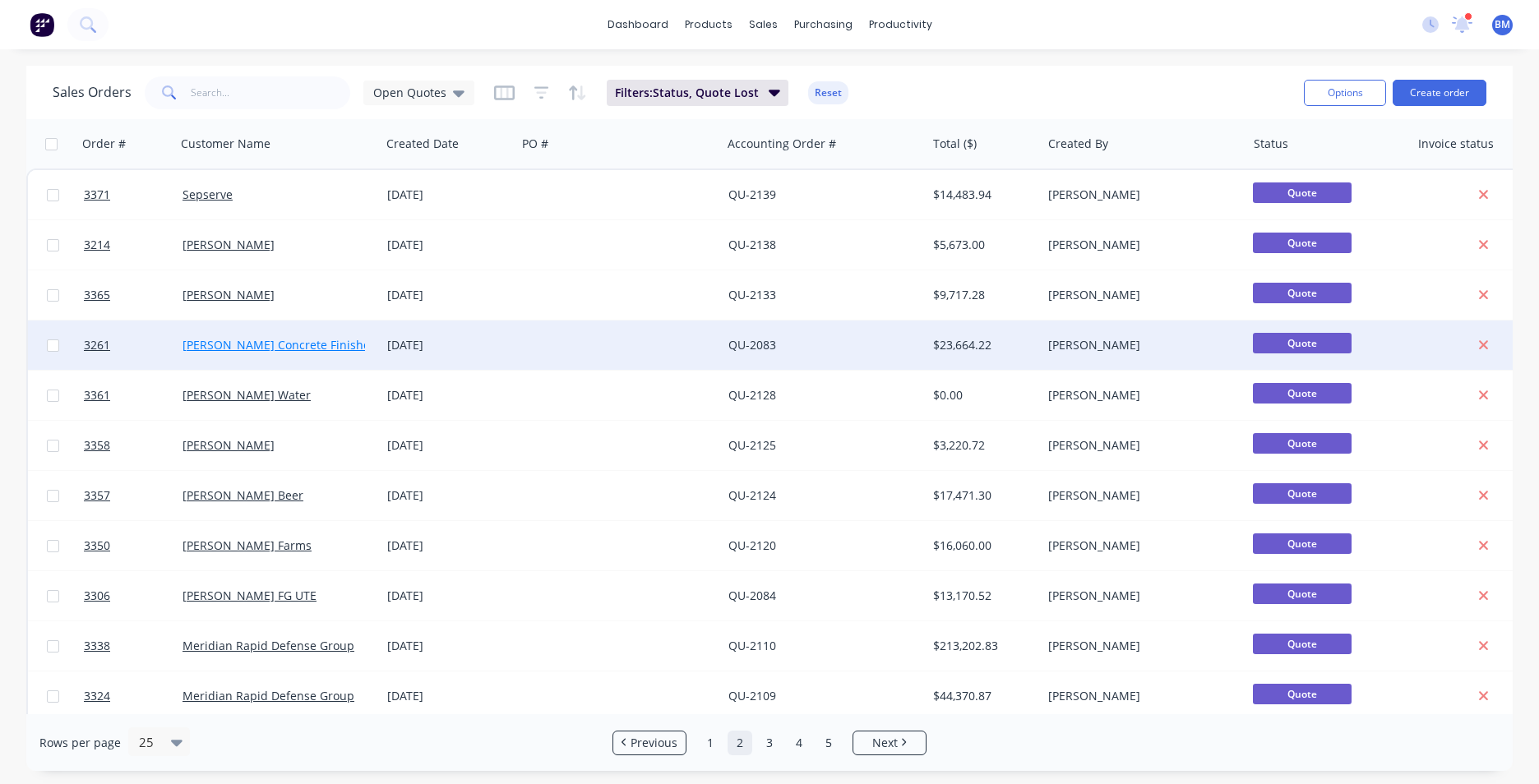
click at [287, 348] on link "Coulson's Concrete Finishes" at bounding box center [279, 344] width 193 height 16
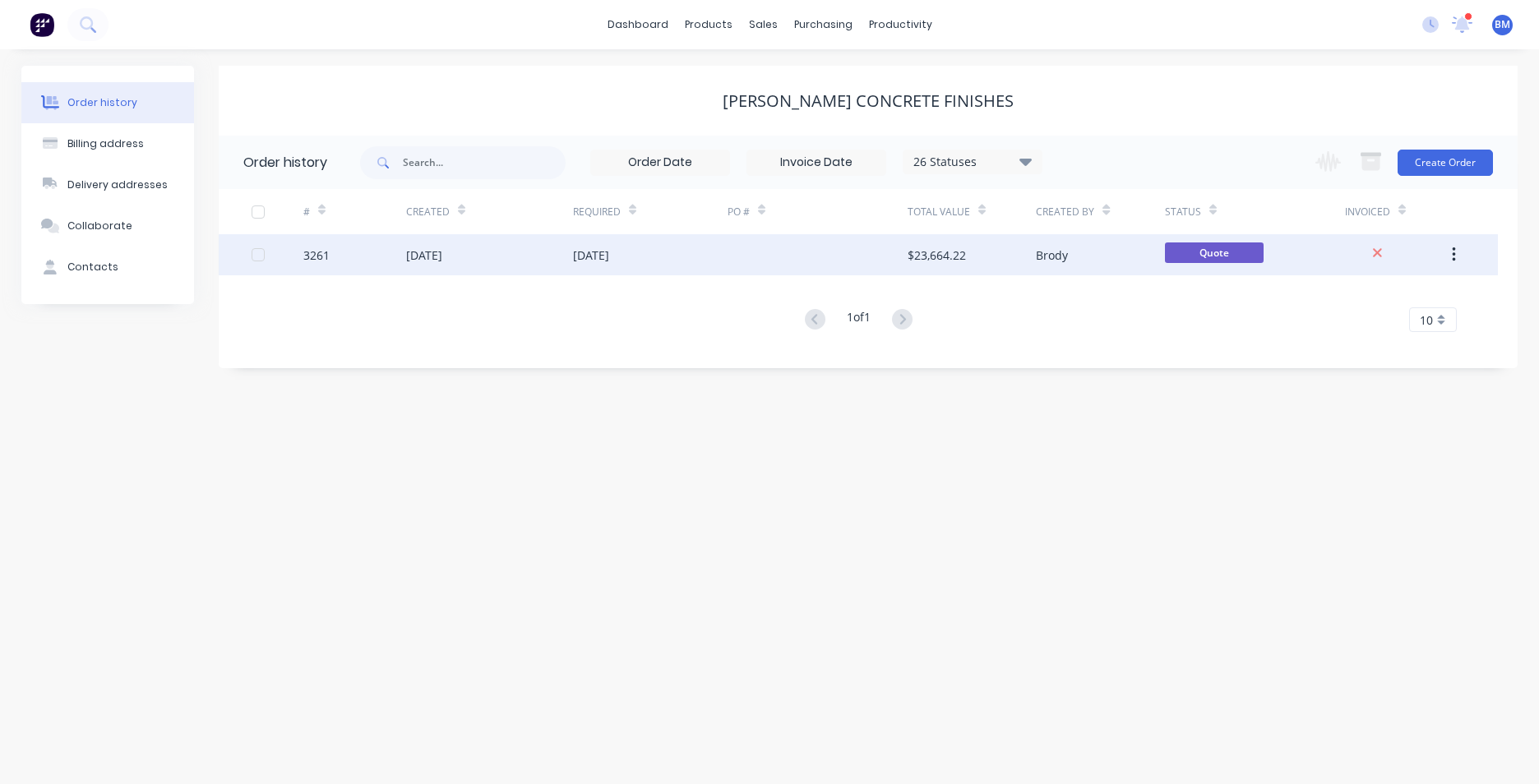
click at [762, 269] on div at bounding box center [818, 254] width 180 height 41
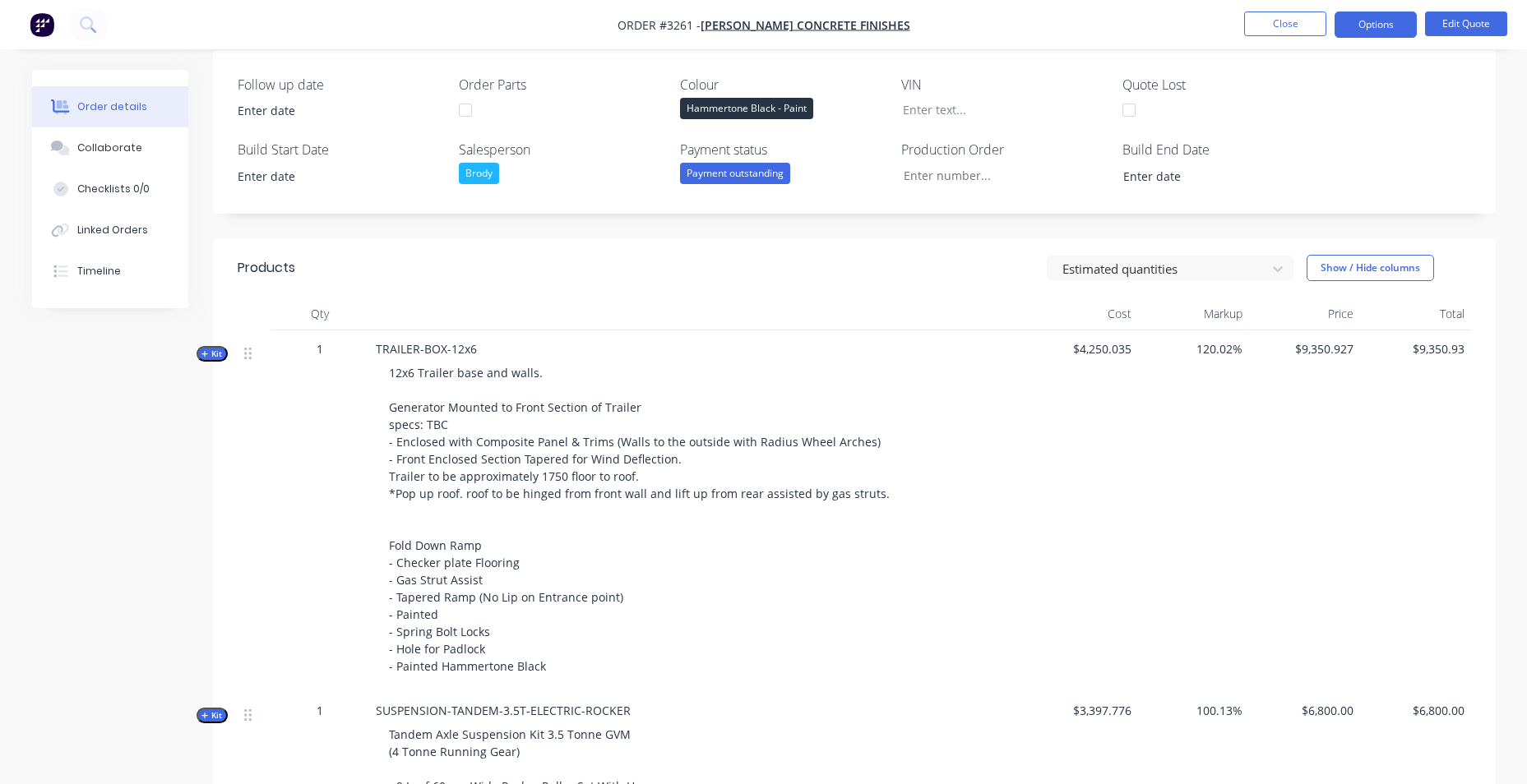
scroll to position [315, 0]
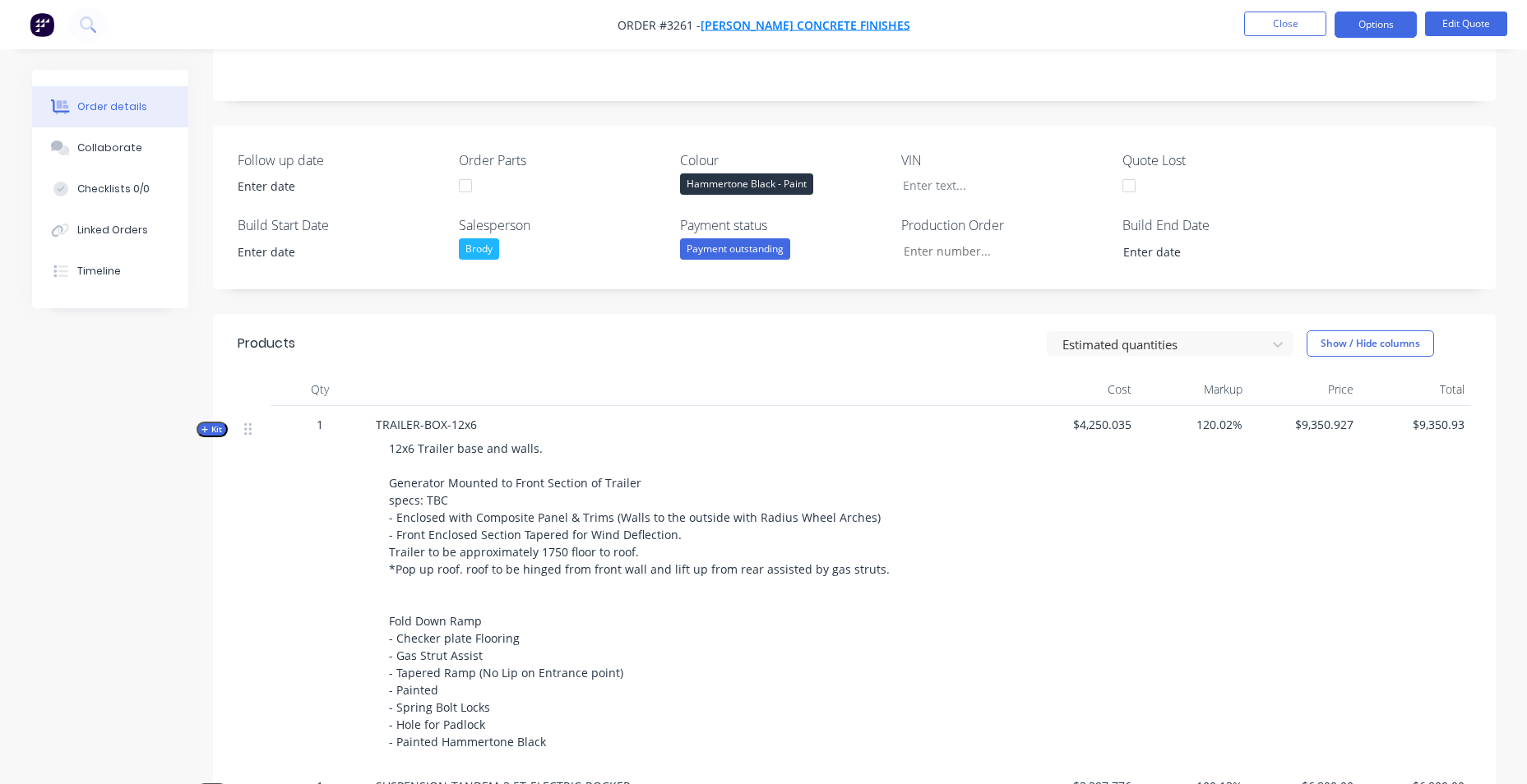
click at [760, 24] on span "Coulson's Concrete Finishes" at bounding box center [806, 25] width 210 height 16
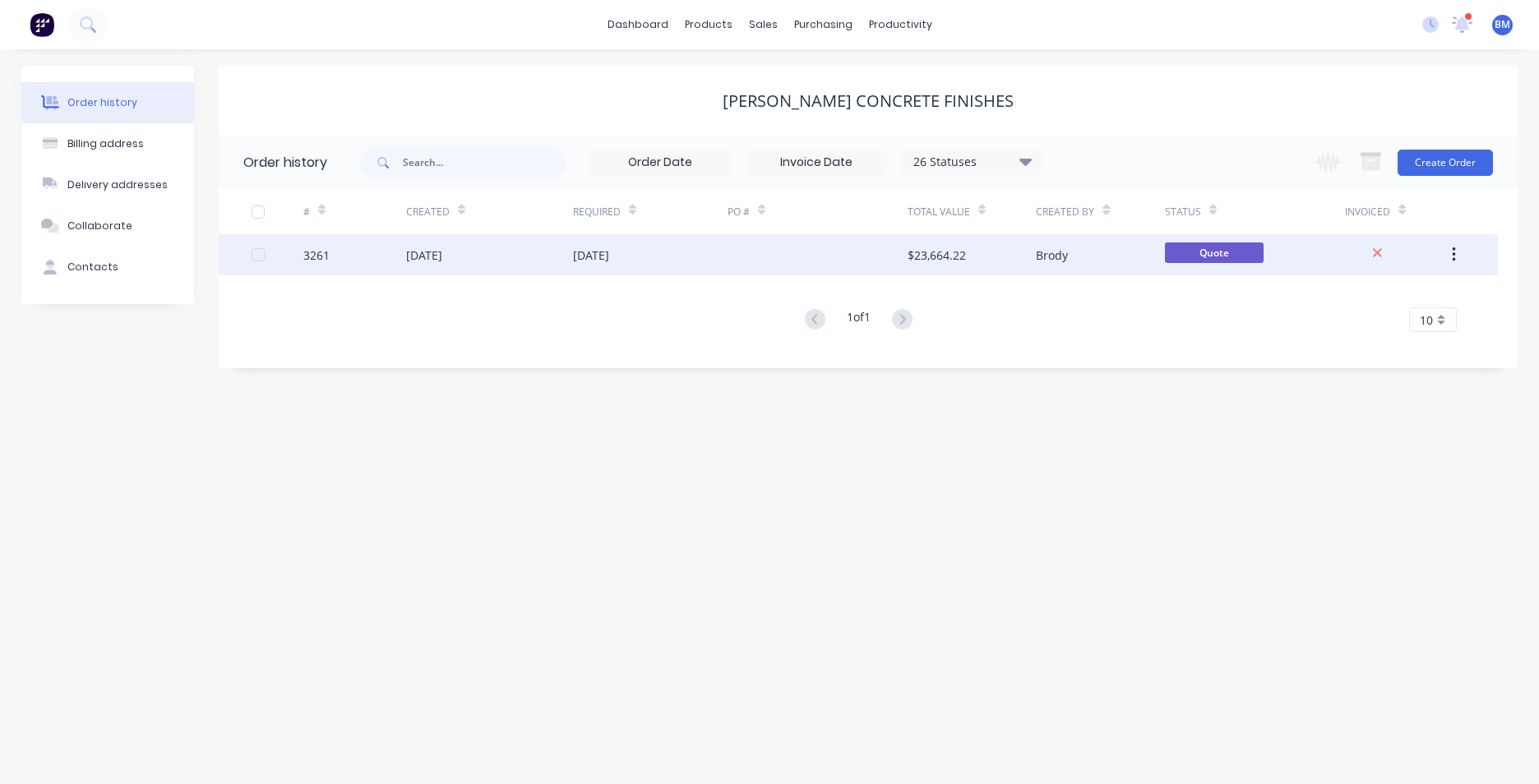
click at [524, 261] on div "25 Aug 2025" at bounding box center [490, 254] width 167 height 41
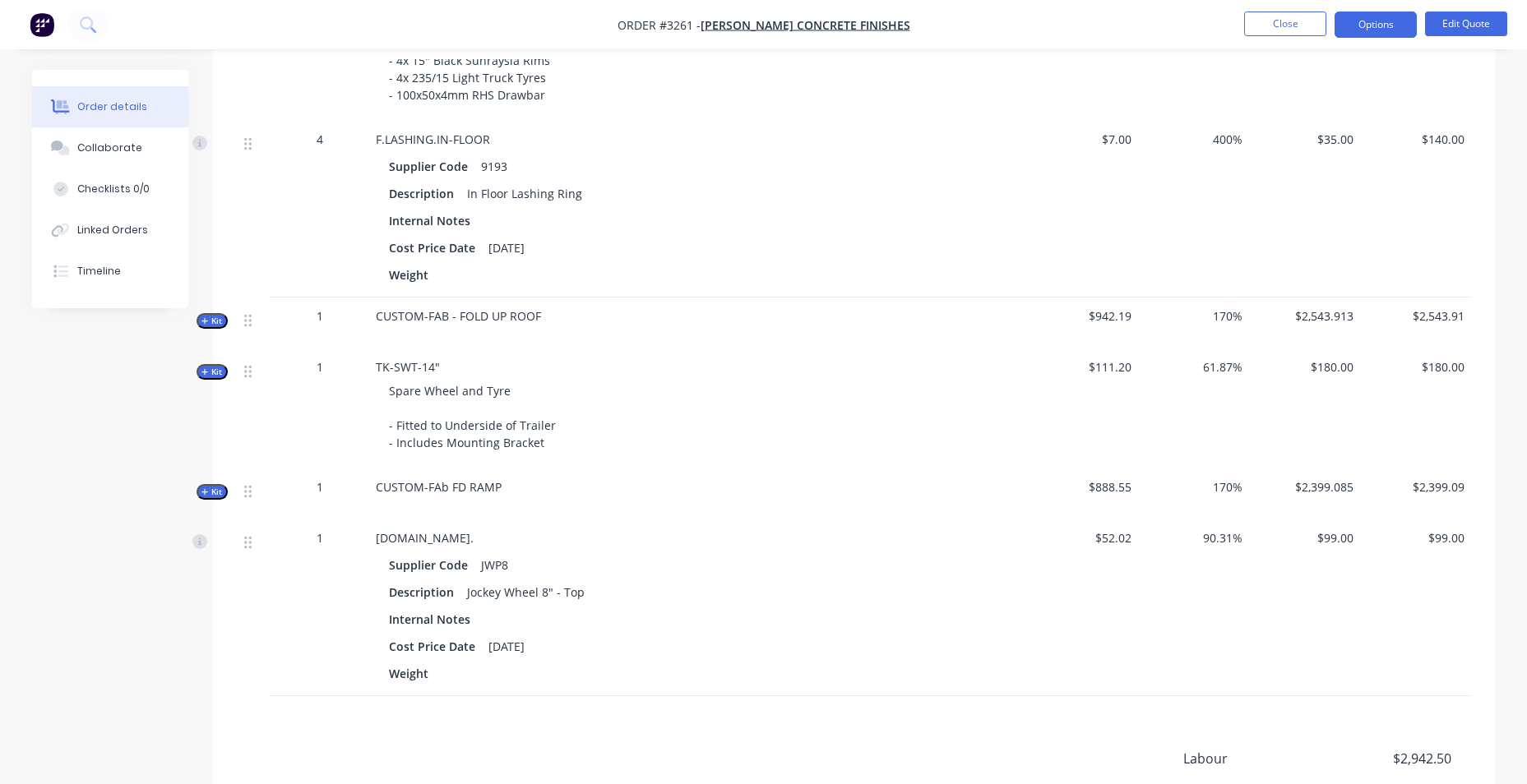
scroll to position [1055, 0]
